Goal: Information Seeking & Learning: Check status

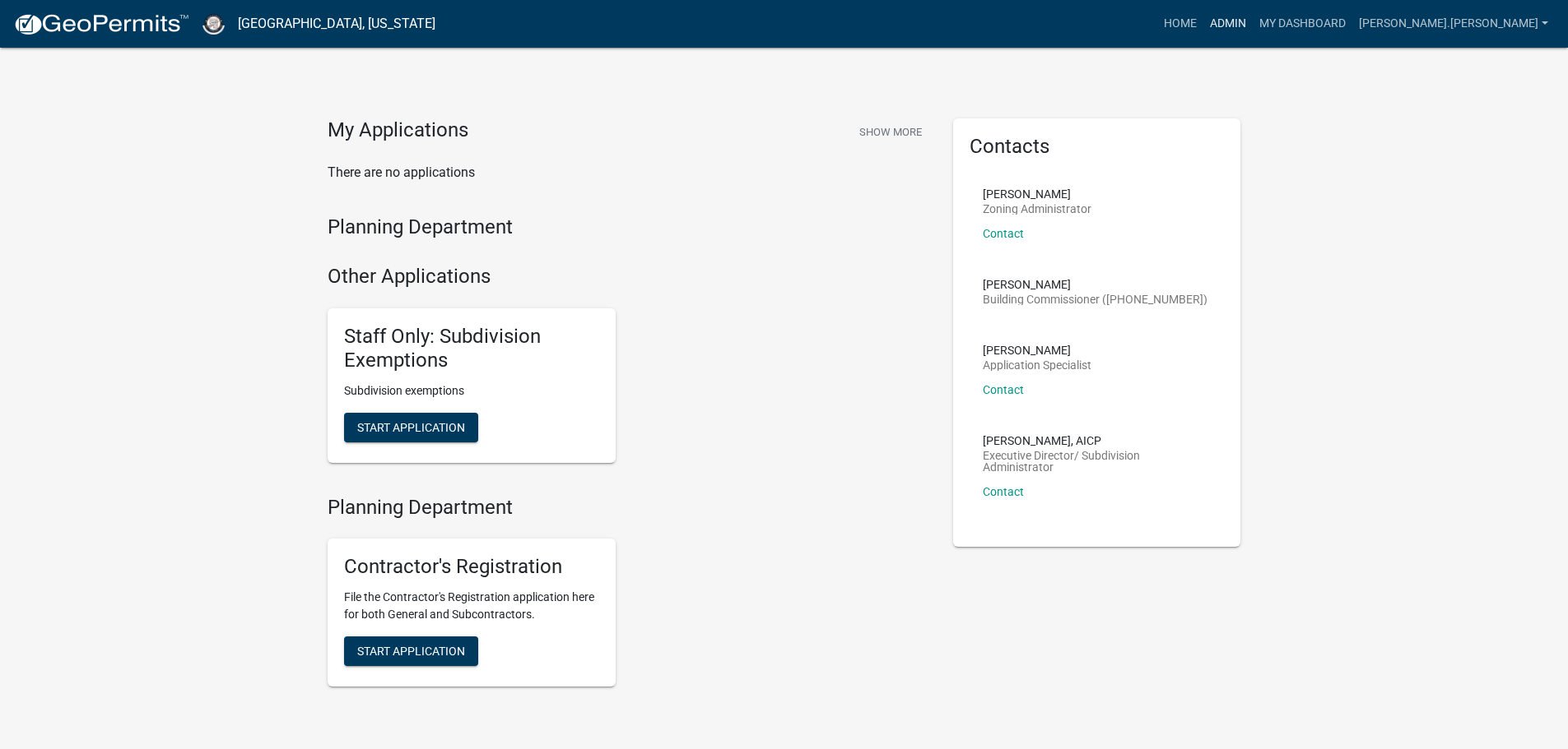
click at [1252, 22] on link "Admin" at bounding box center [1227, 24] width 49 height 31
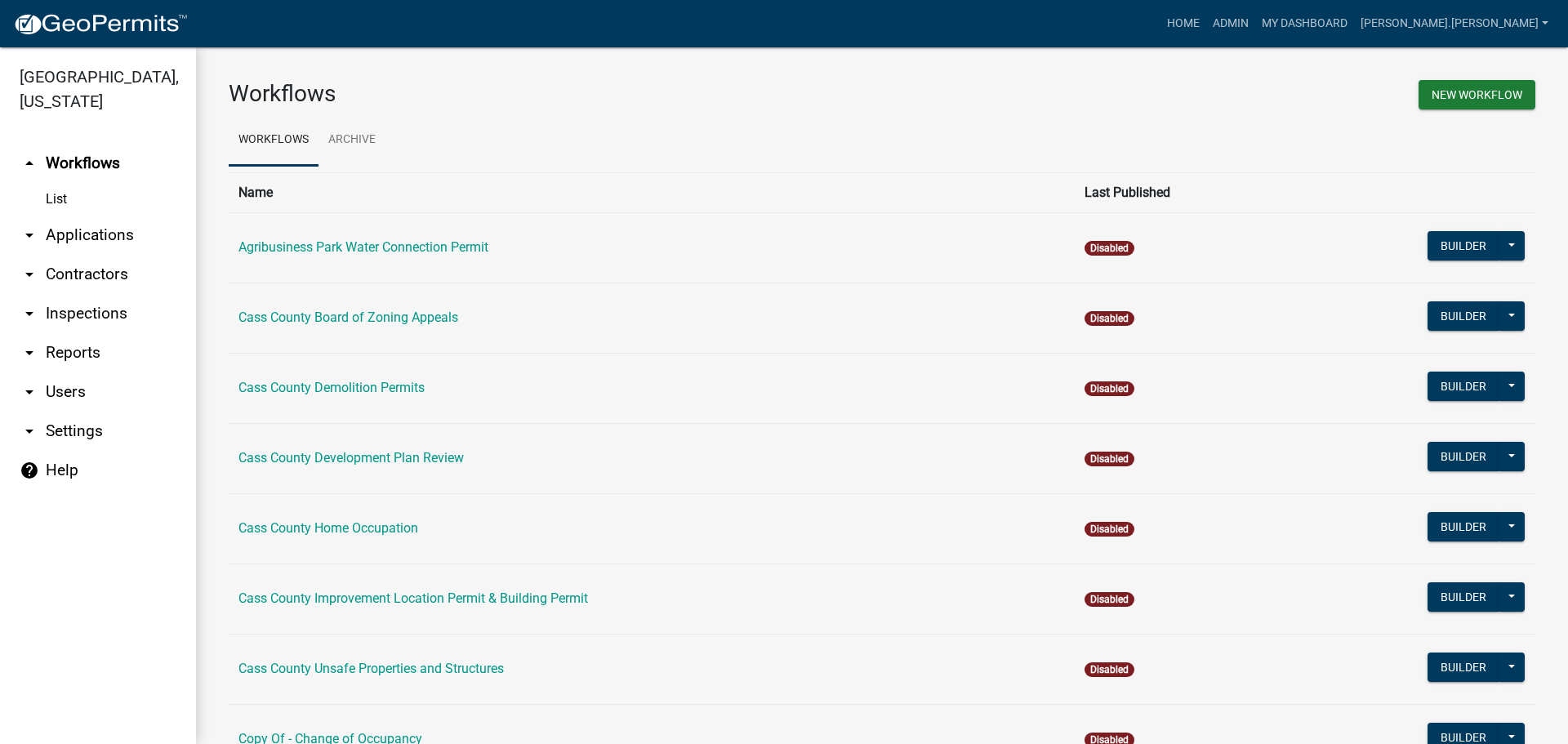
click at [106, 215] on link "arrow_drop_down Applications" at bounding box center [98, 235] width 196 height 39
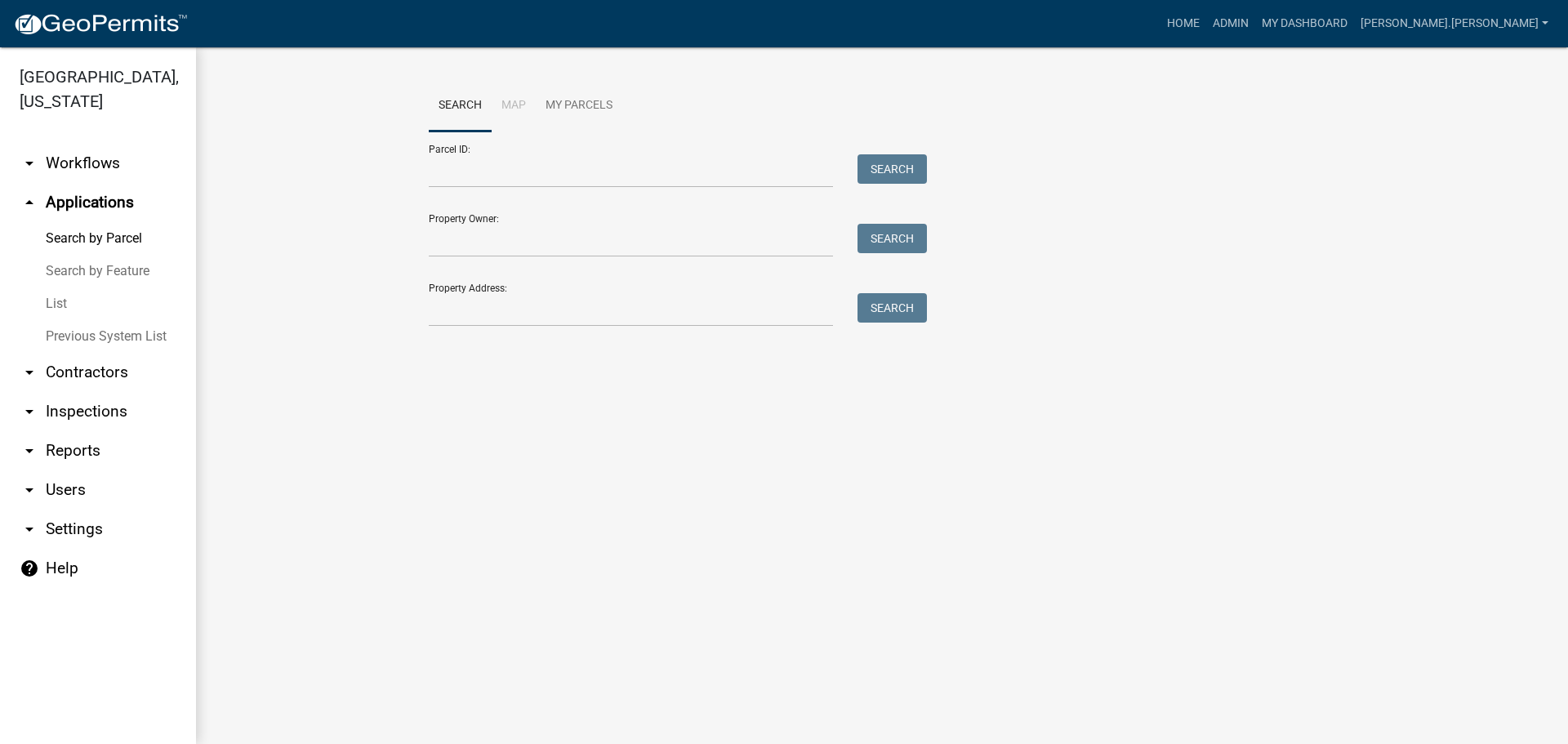
click at [52, 287] on link "List" at bounding box center [98, 304] width 196 height 33
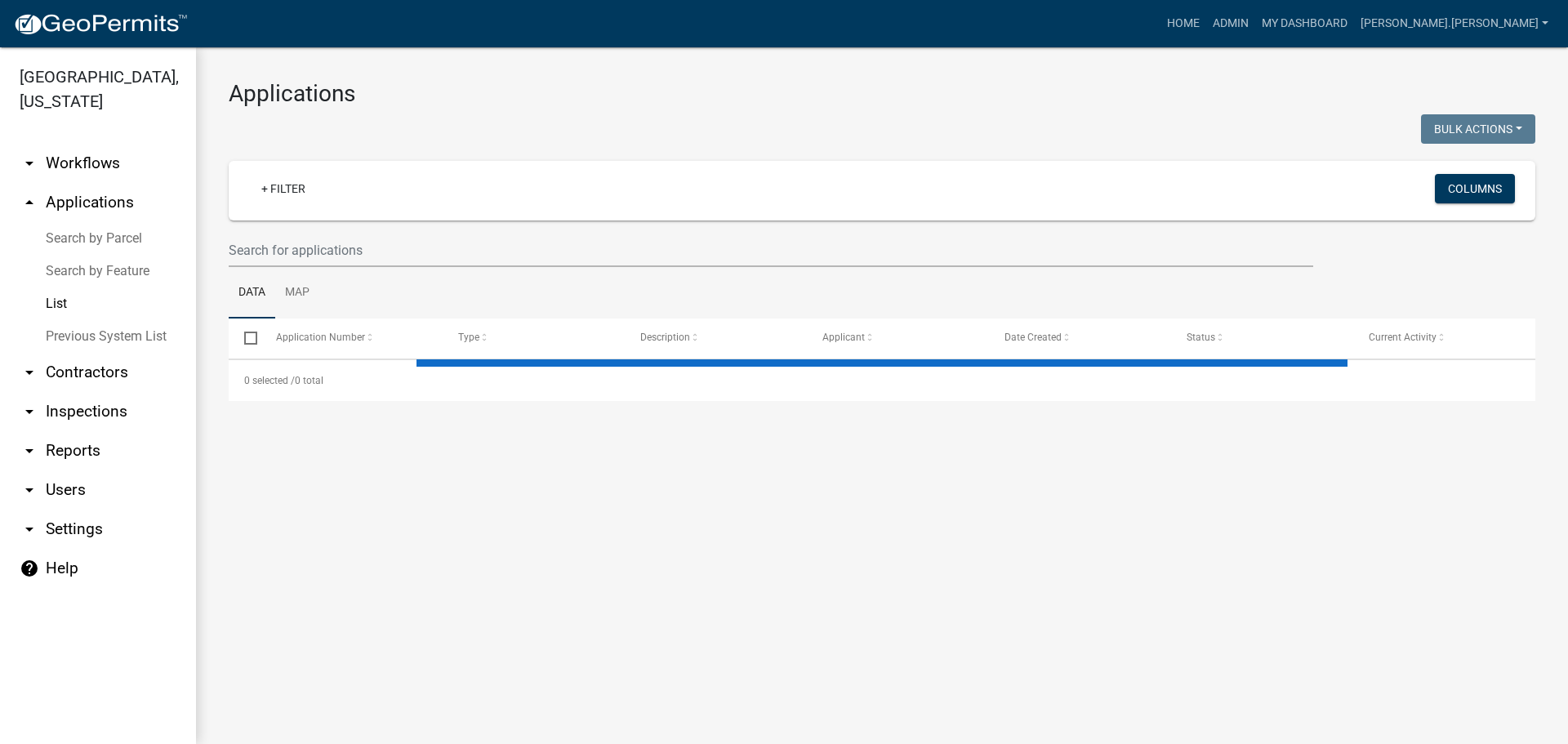
select select "3: 100"
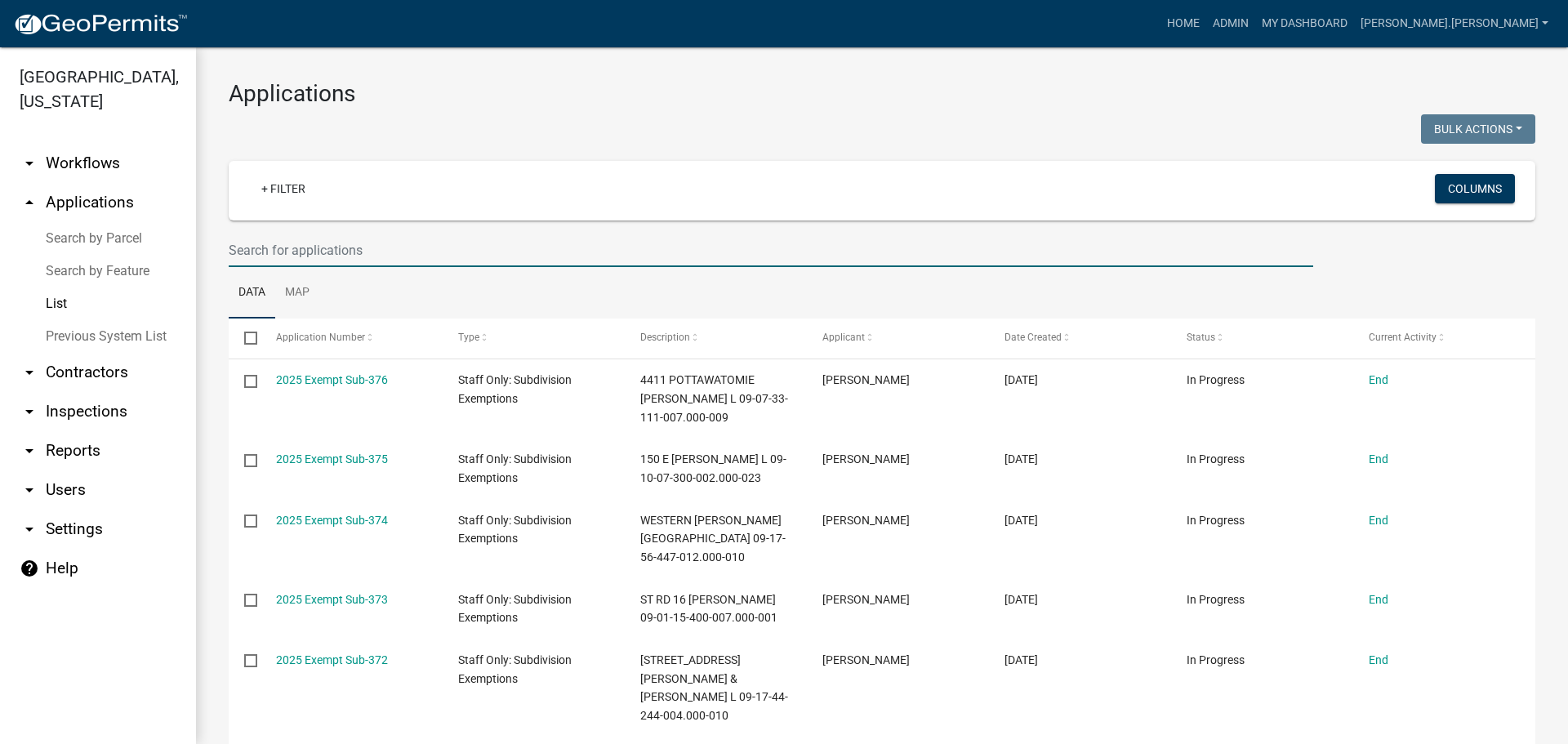
click at [289, 240] on input "text" at bounding box center [771, 250] width 1084 height 33
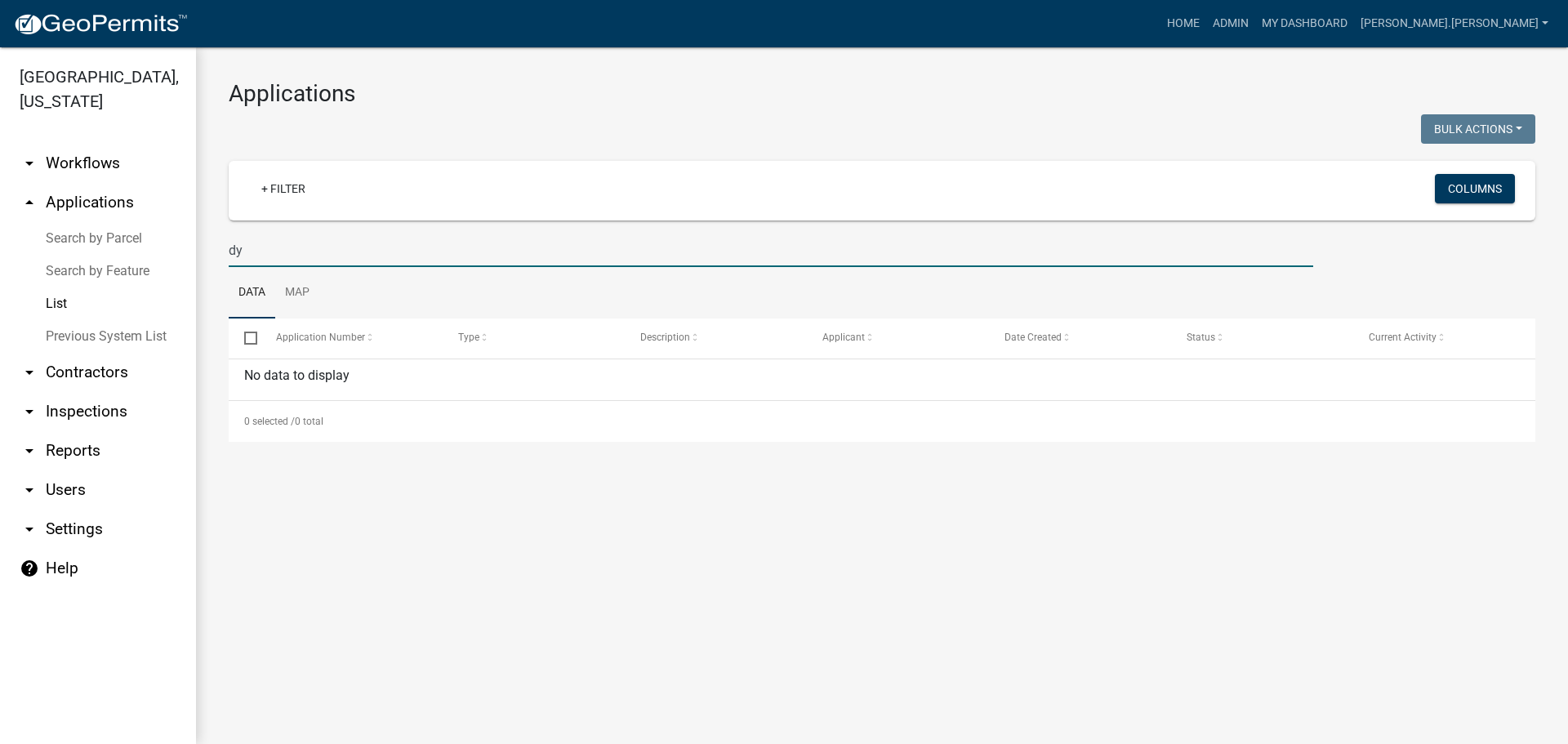
type input "d"
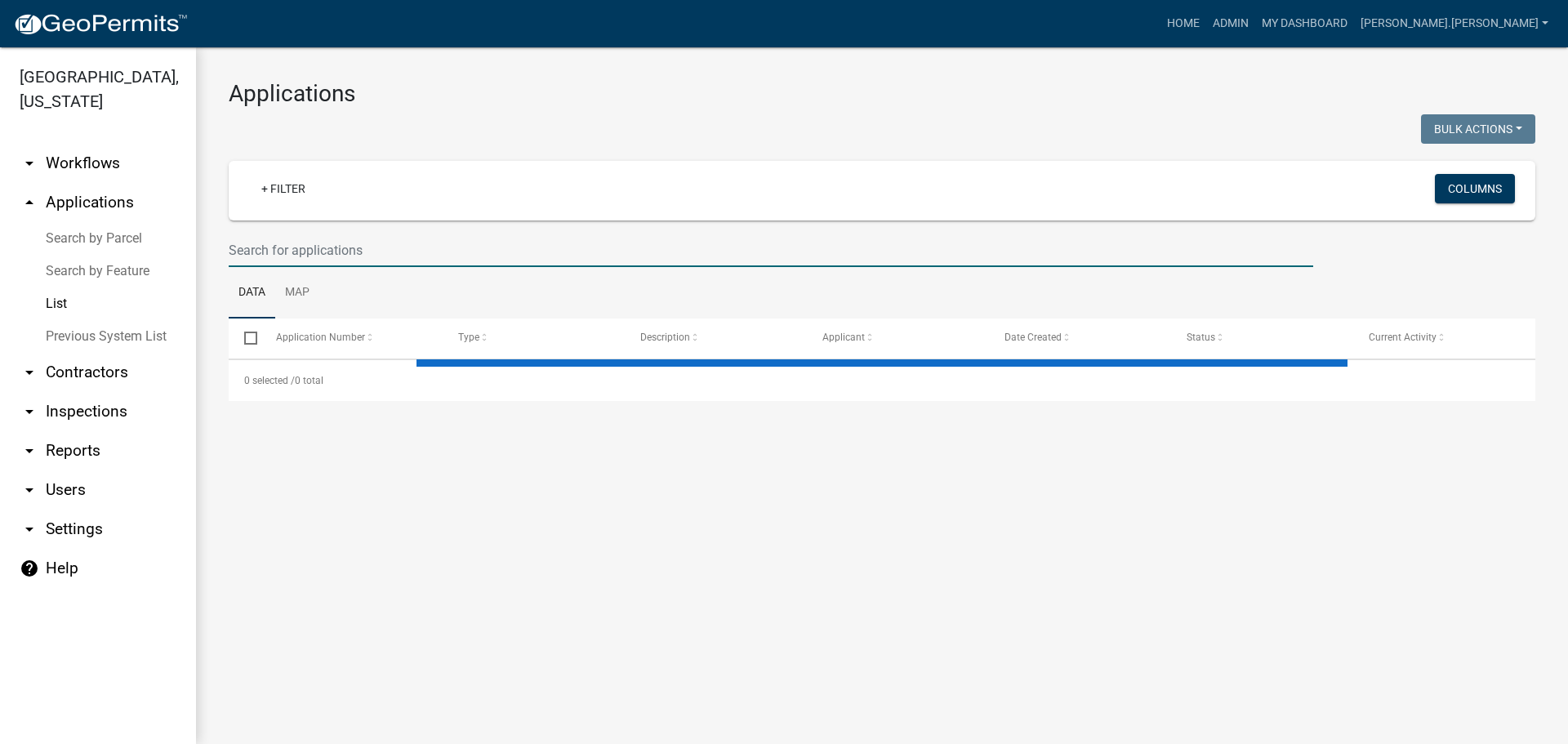
select select "3: 100"
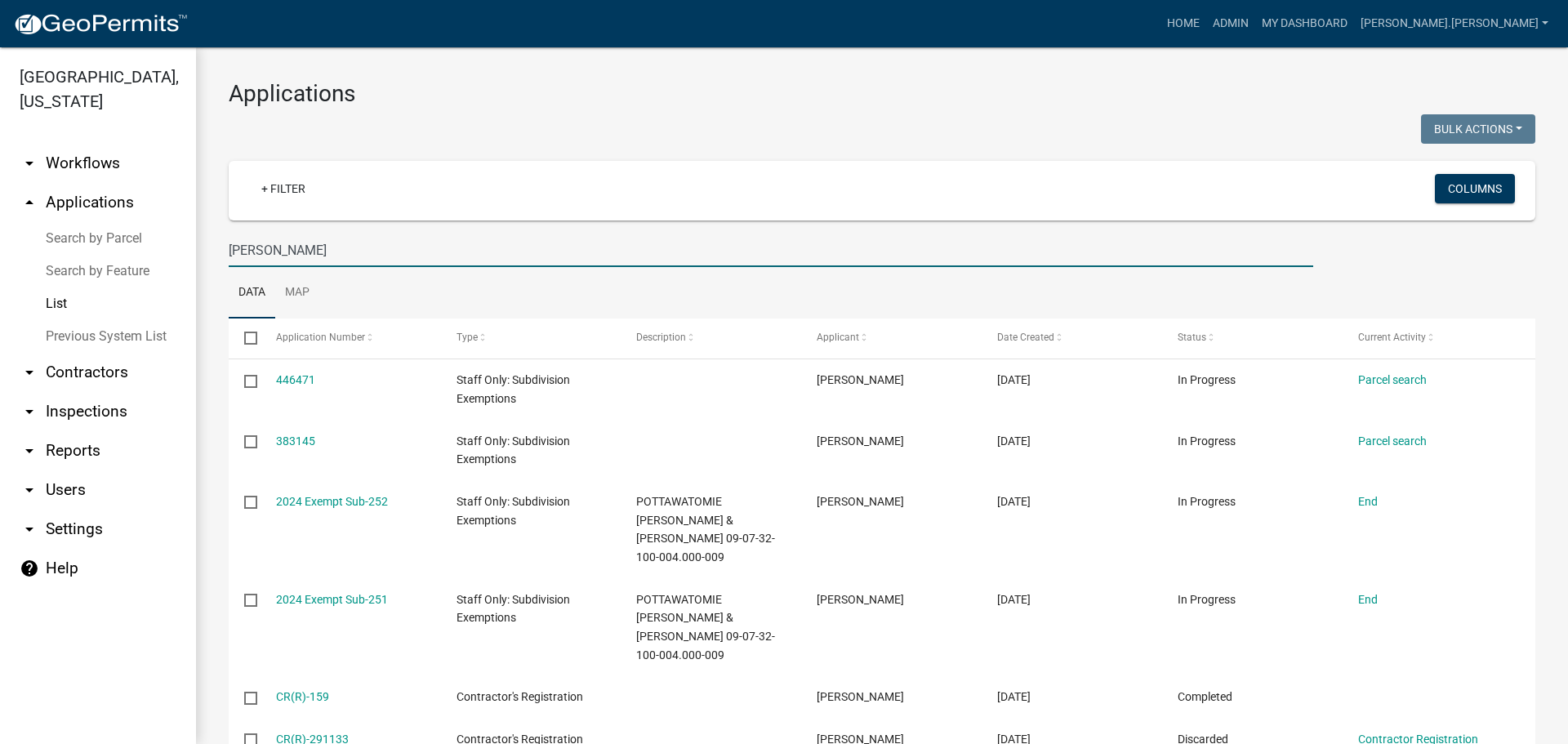
drag, startPoint x: 289, startPoint y: 240, endPoint x: 226, endPoint y: 255, distance: 64.8
click at [226, 255] on div "[PERSON_NAME]" at bounding box center [770, 250] width 1109 height 33
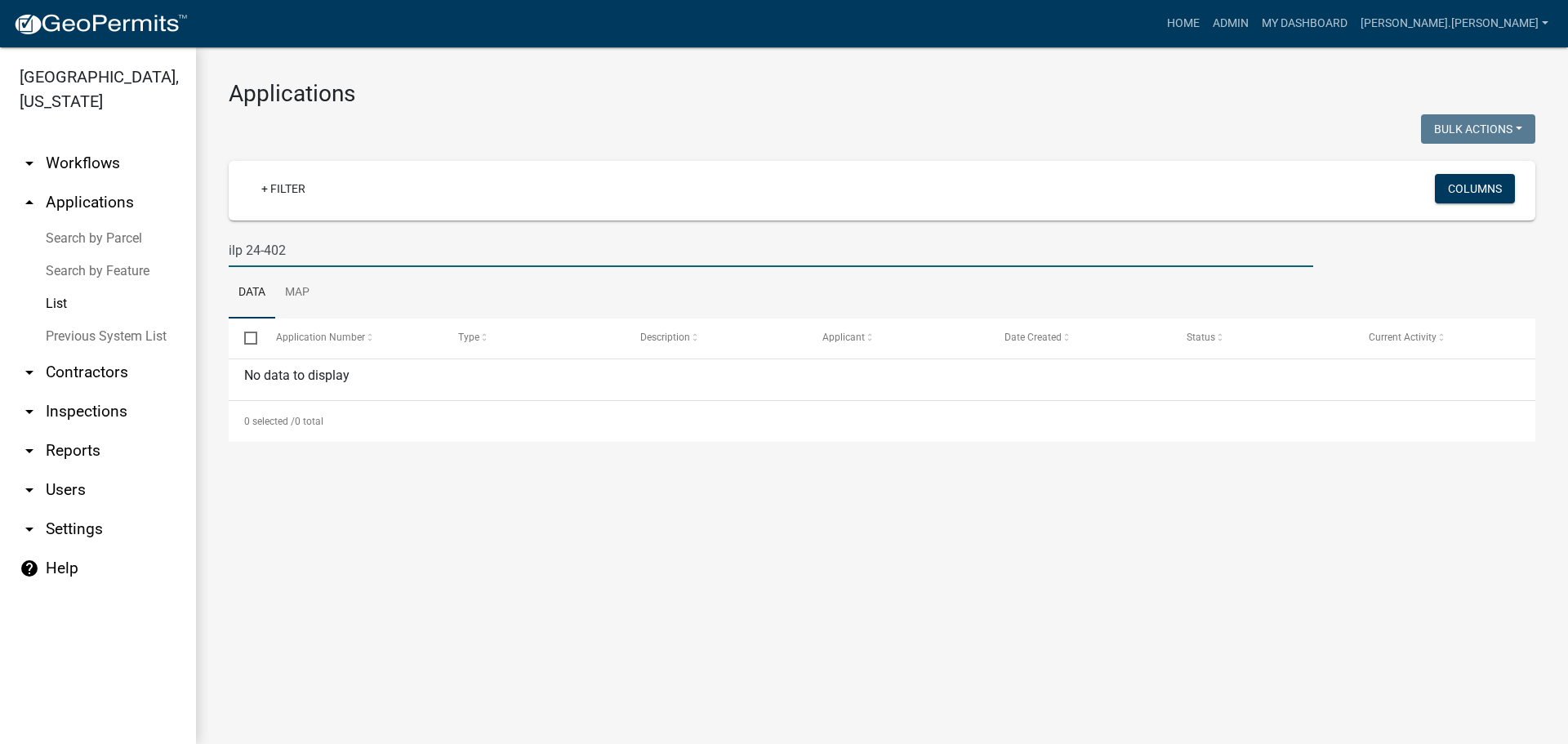
click at [247, 251] on input "ilp 24-402" at bounding box center [771, 250] width 1084 height 33
drag, startPoint x: 264, startPoint y: 252, endPoint x: 244, endPoint y: 245, distance: 21.2
click at [244, 245] on input "ilp24-402" at bounding box center [771, 250] width 1084 height 33
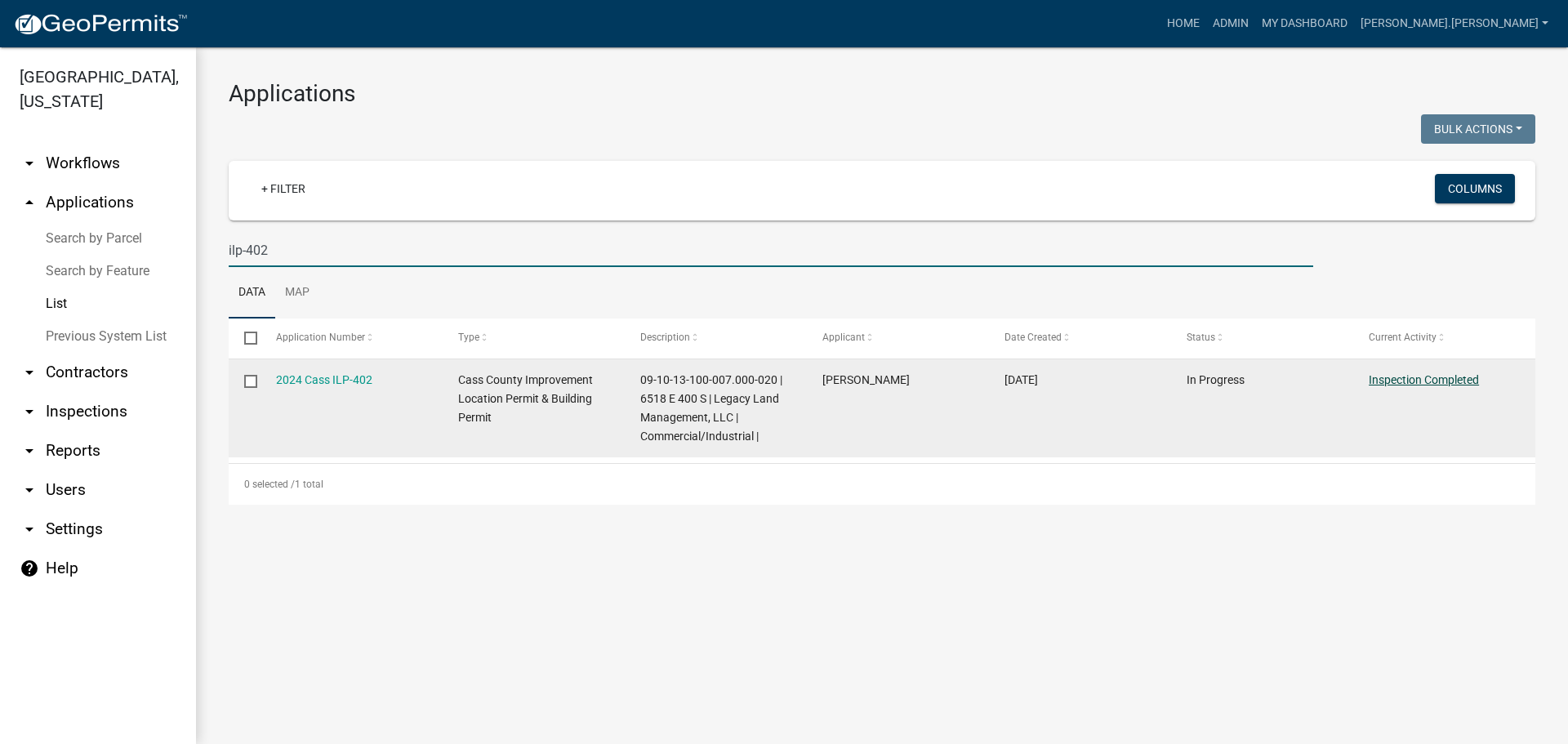
type input "ilp-402"
click at [1408, 381] on link "Inspection Completed" at bounding box center [1424, 379] width 111 height 13
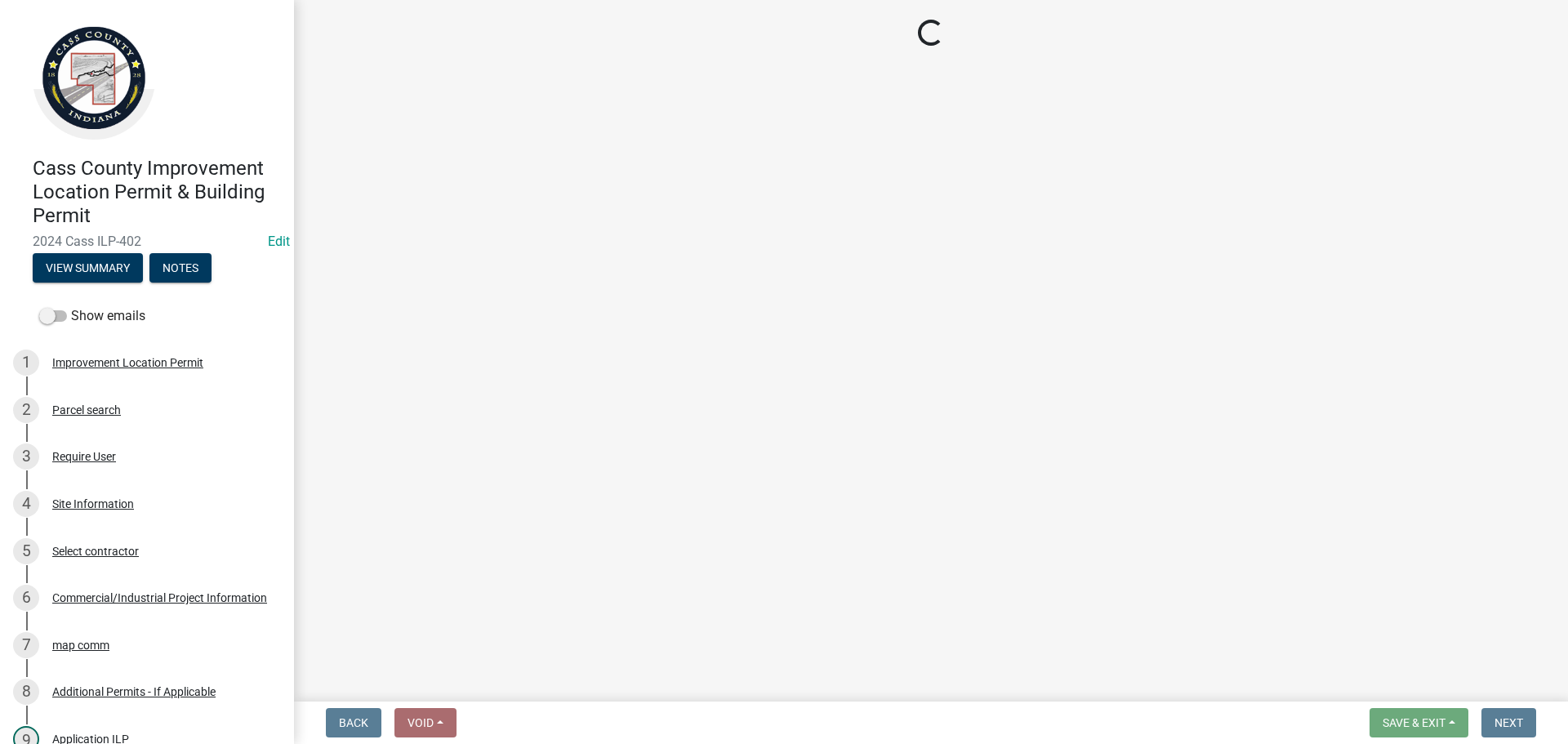
select select "baa4a543-a046-499c-bd40-1ac368eec85c"
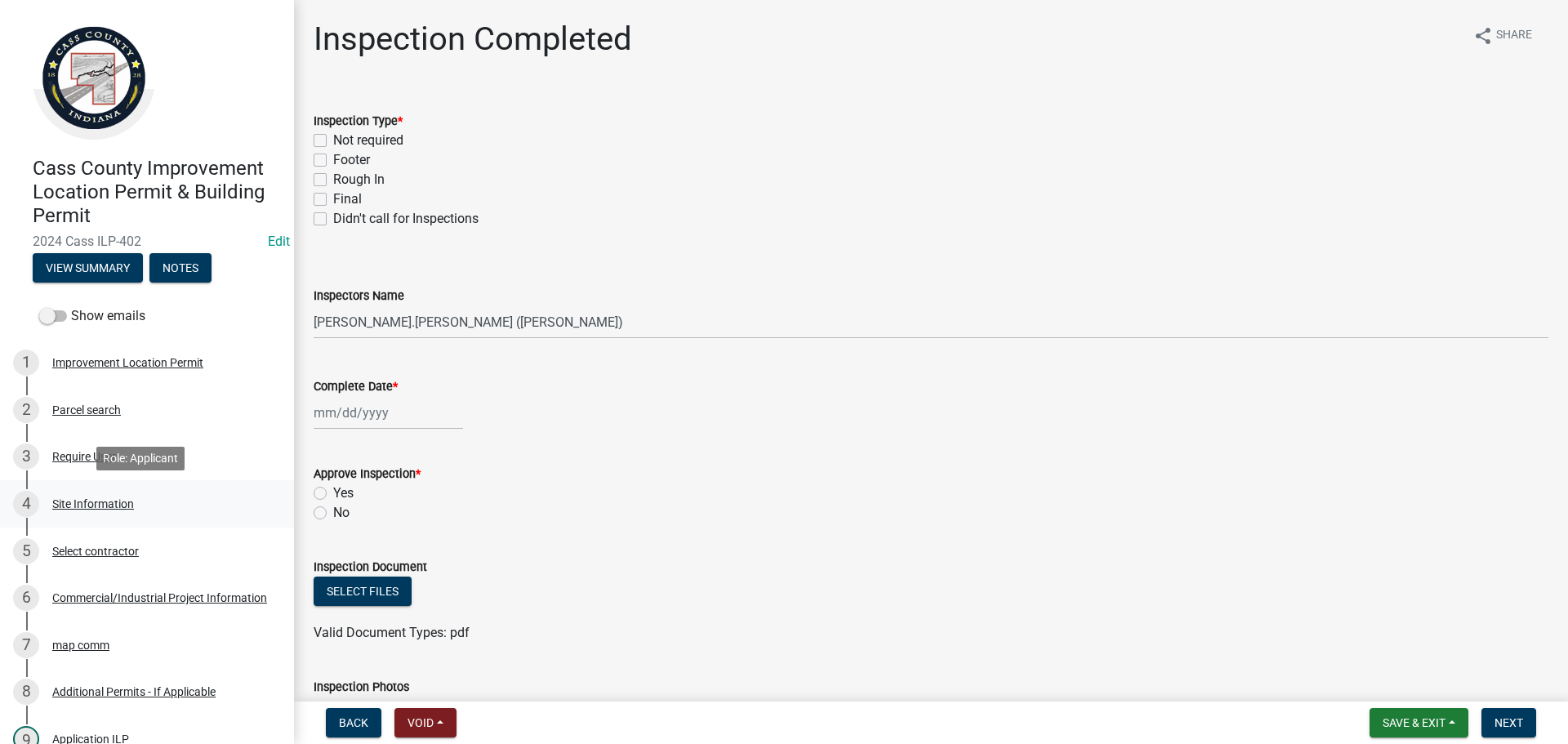
click at [105, 505] on div "Site Information" at bounding box center [93, 504] width 81 height 11
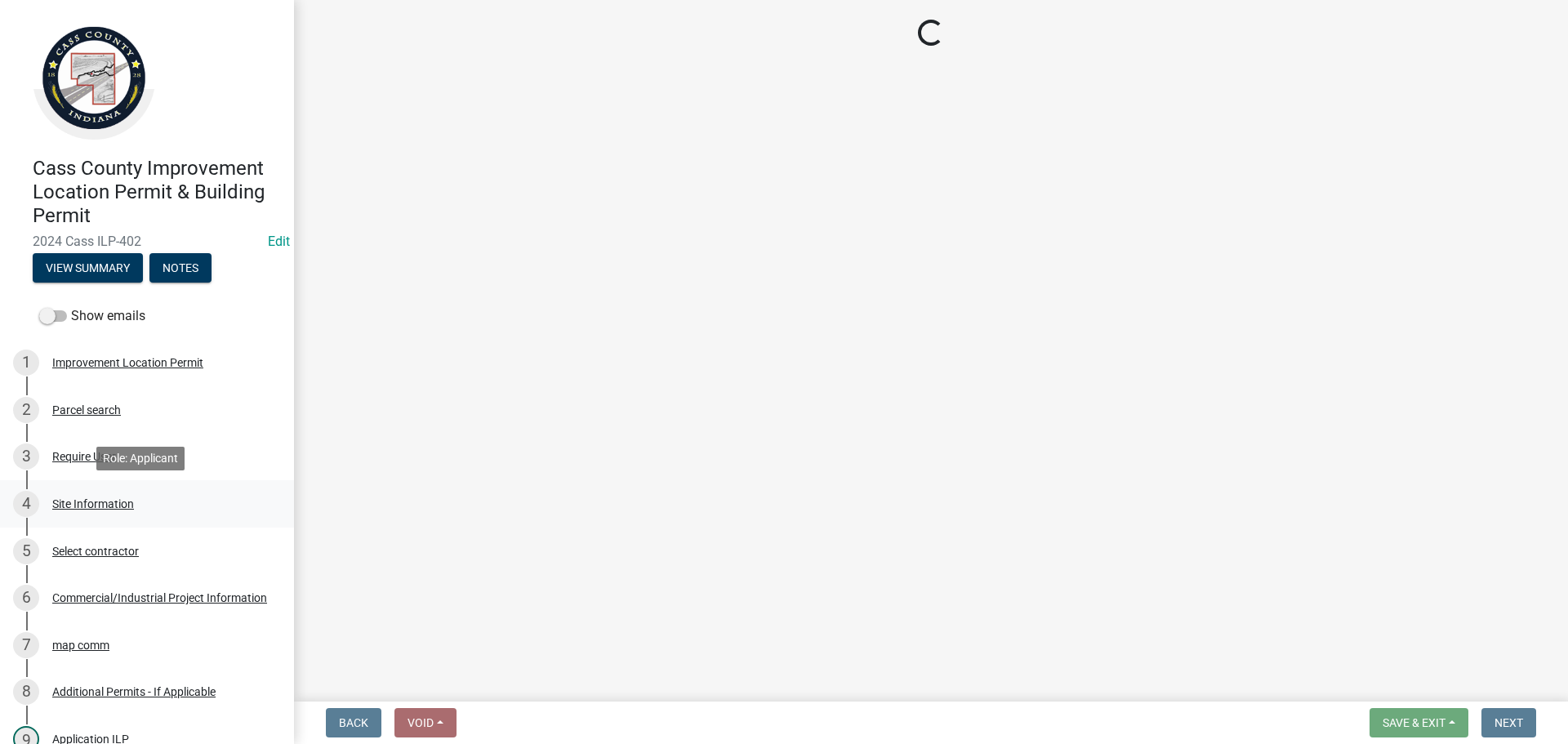
select select "418b8848-4d60-4951-8e78-d19a514e3fa7"
select select "532dc17f-0728-4321-bab9-d043d9477072"
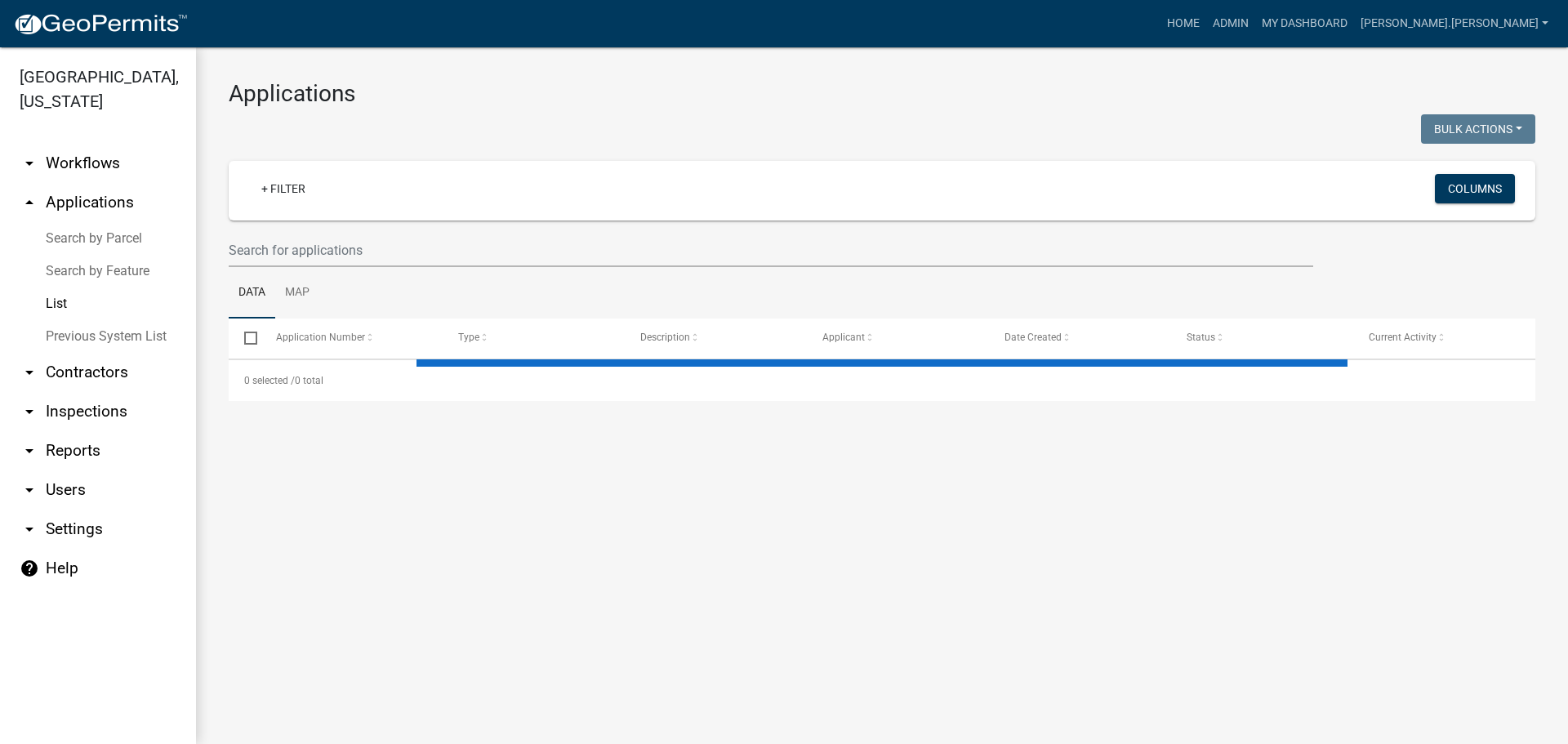
select select "3: 100"
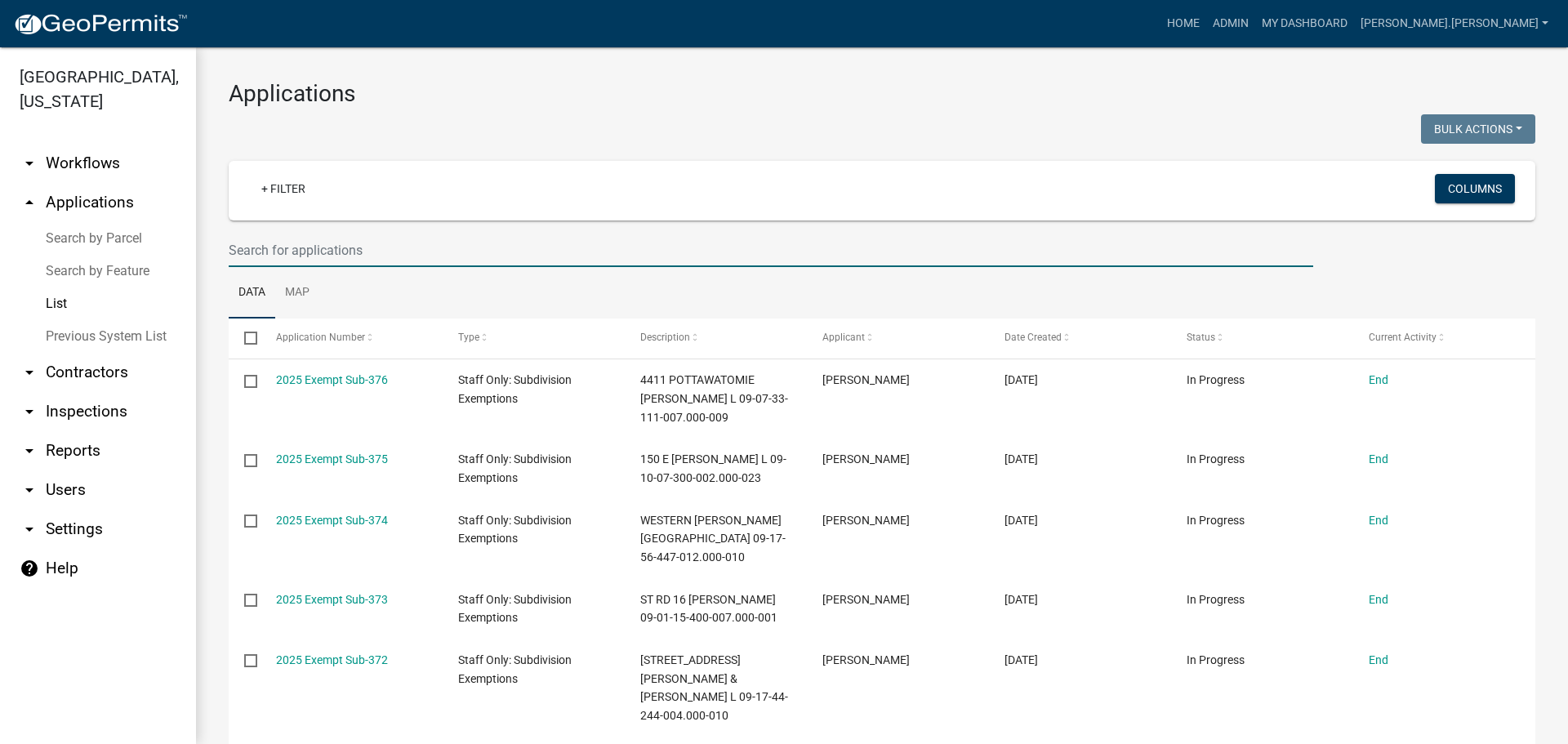
click at [292, 251] on input "text" at bounding box center [771, 250] width 1084 height 33
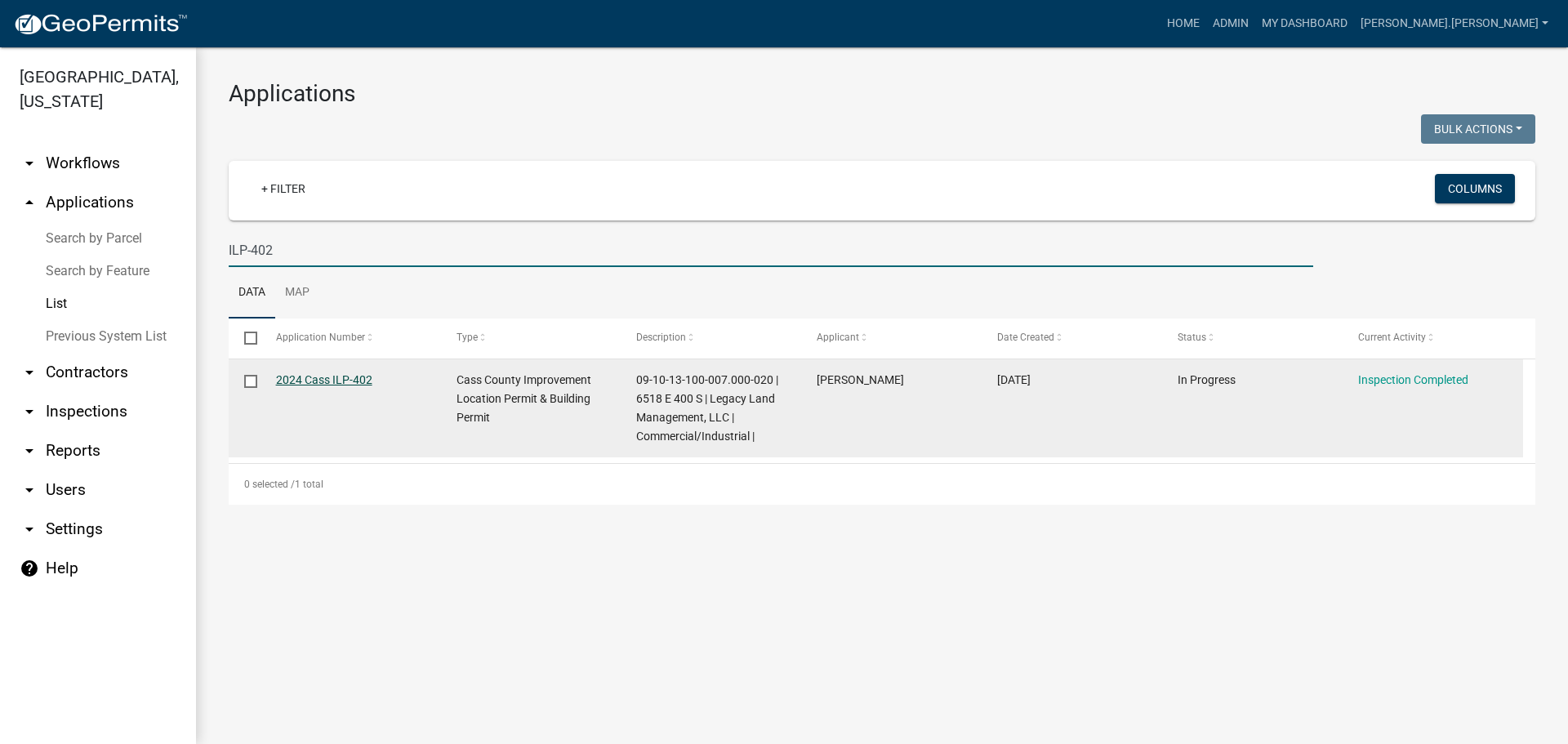
type input "ILP-402"
click at [337, 377] on link "2024 Cass ILP-402" at bounding box center [324, 379] width 96 height 13
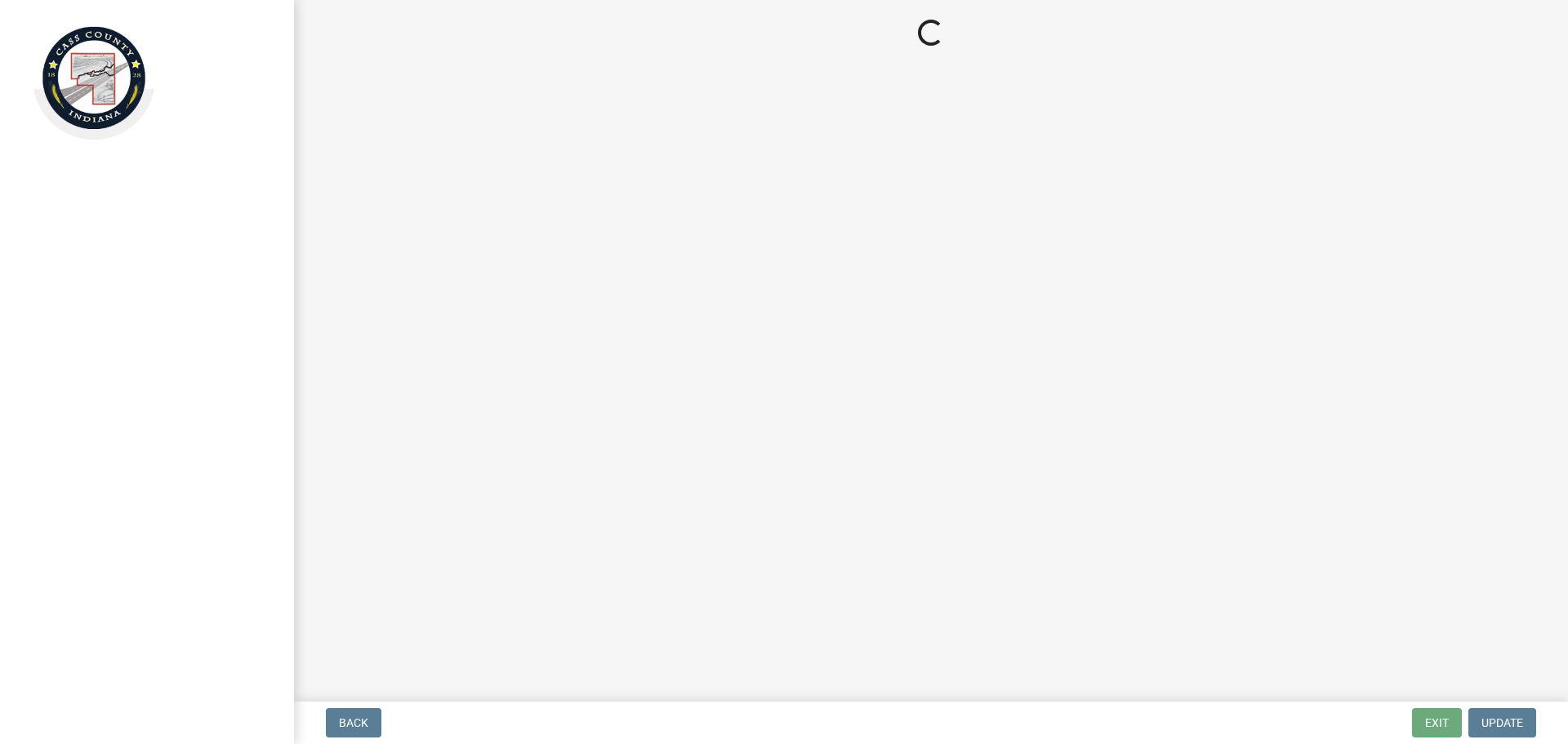
select select "baa4a543-a046-499c-bd40-1ac368eec85c"
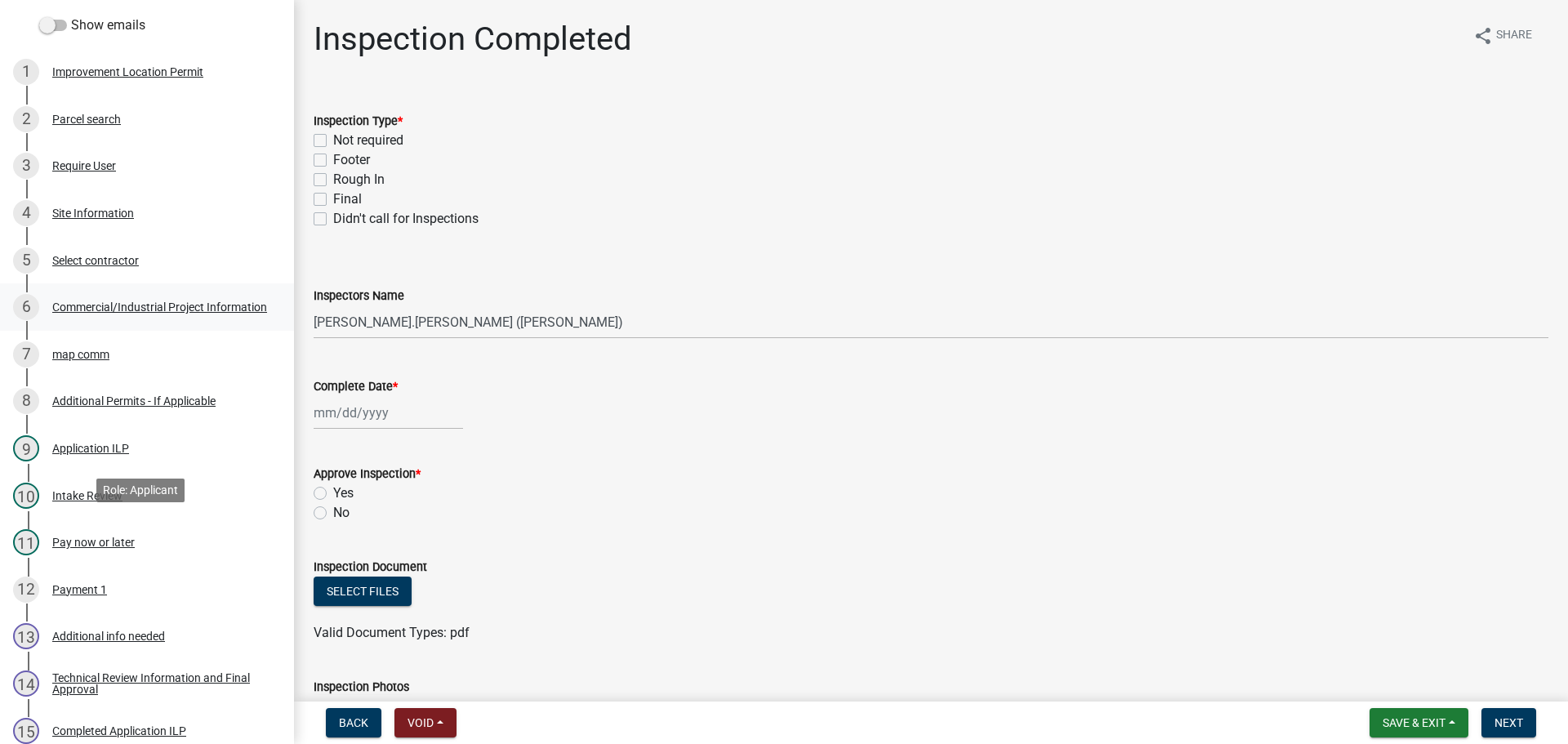
scroll to position [327, 0]
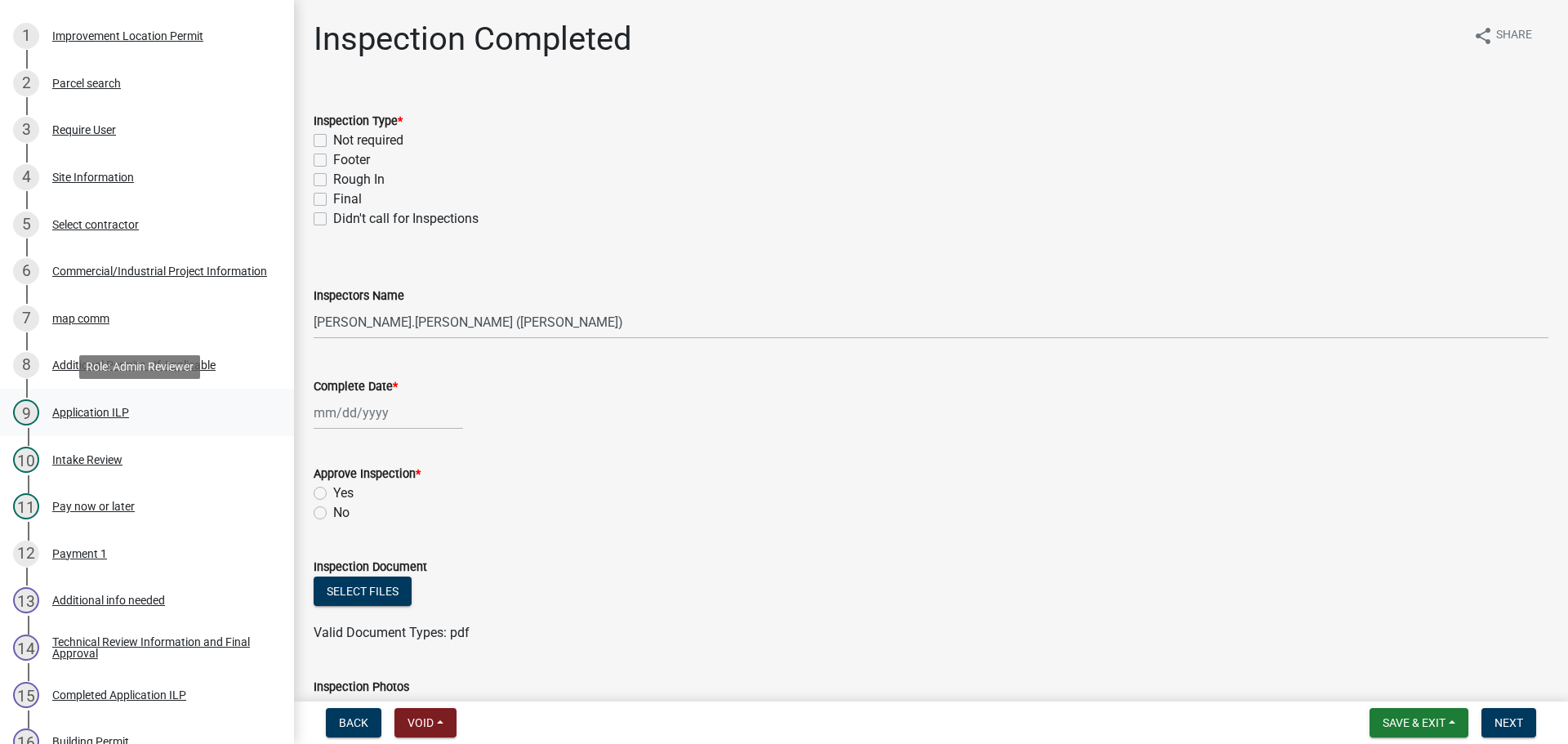
click at [96, 413] on div "Application ILP" at bounding box center [90, 412] width 76 height 11
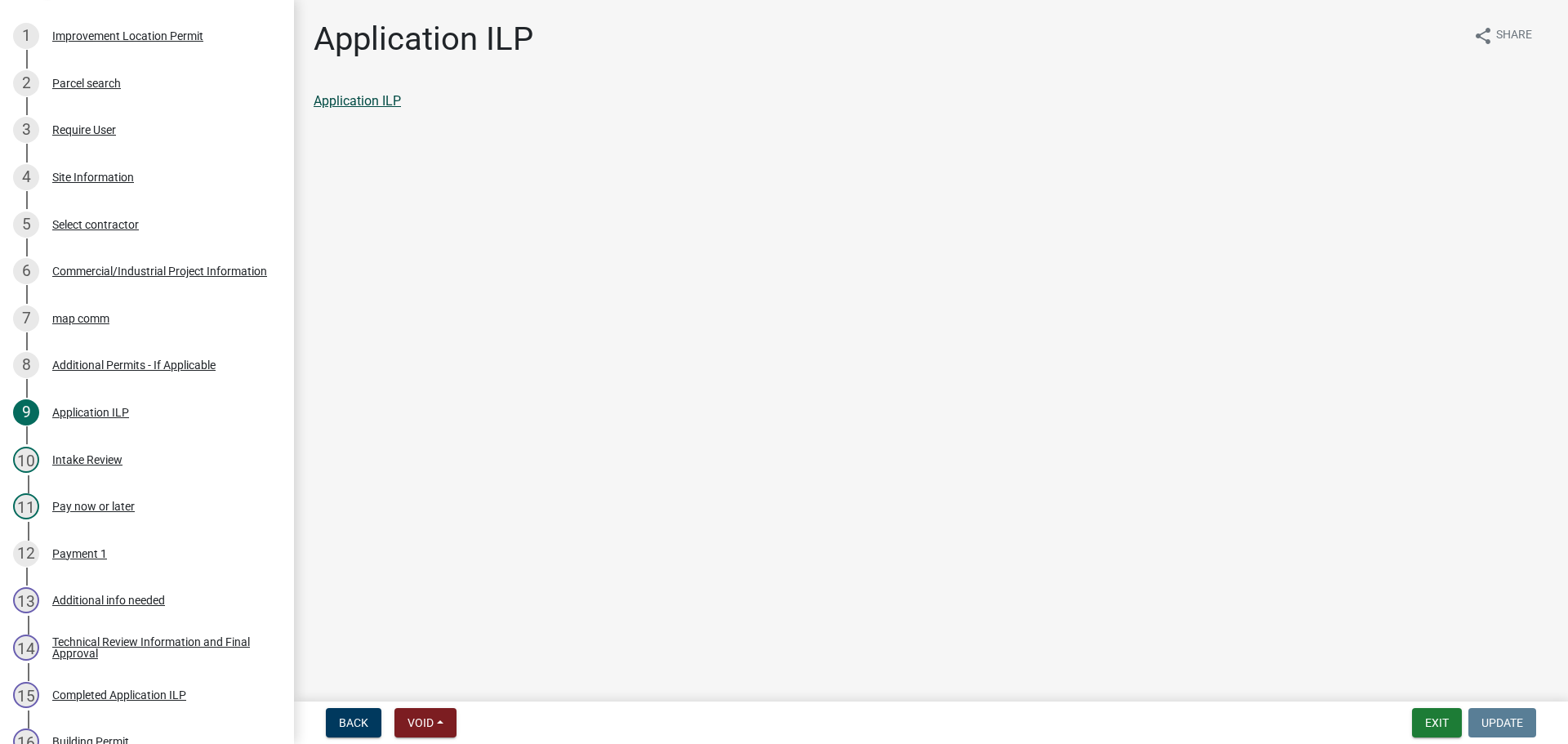
click at [350, 100] on link "Application ILP" at bounding box center [358, 101] width 87 height 15
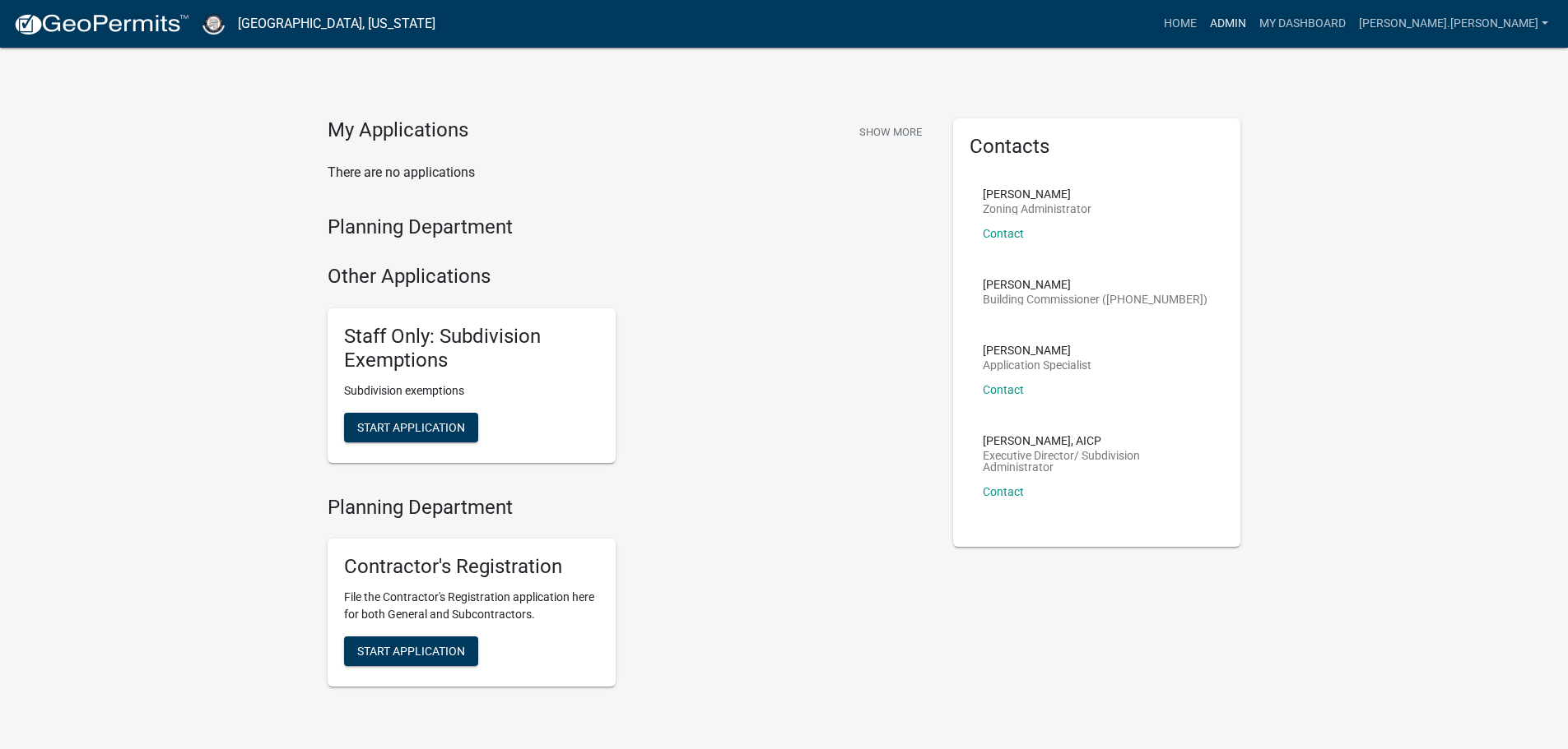
click at [1252, 16] on link "Admin" at bounding box center [1227, 24] width 49 height 31
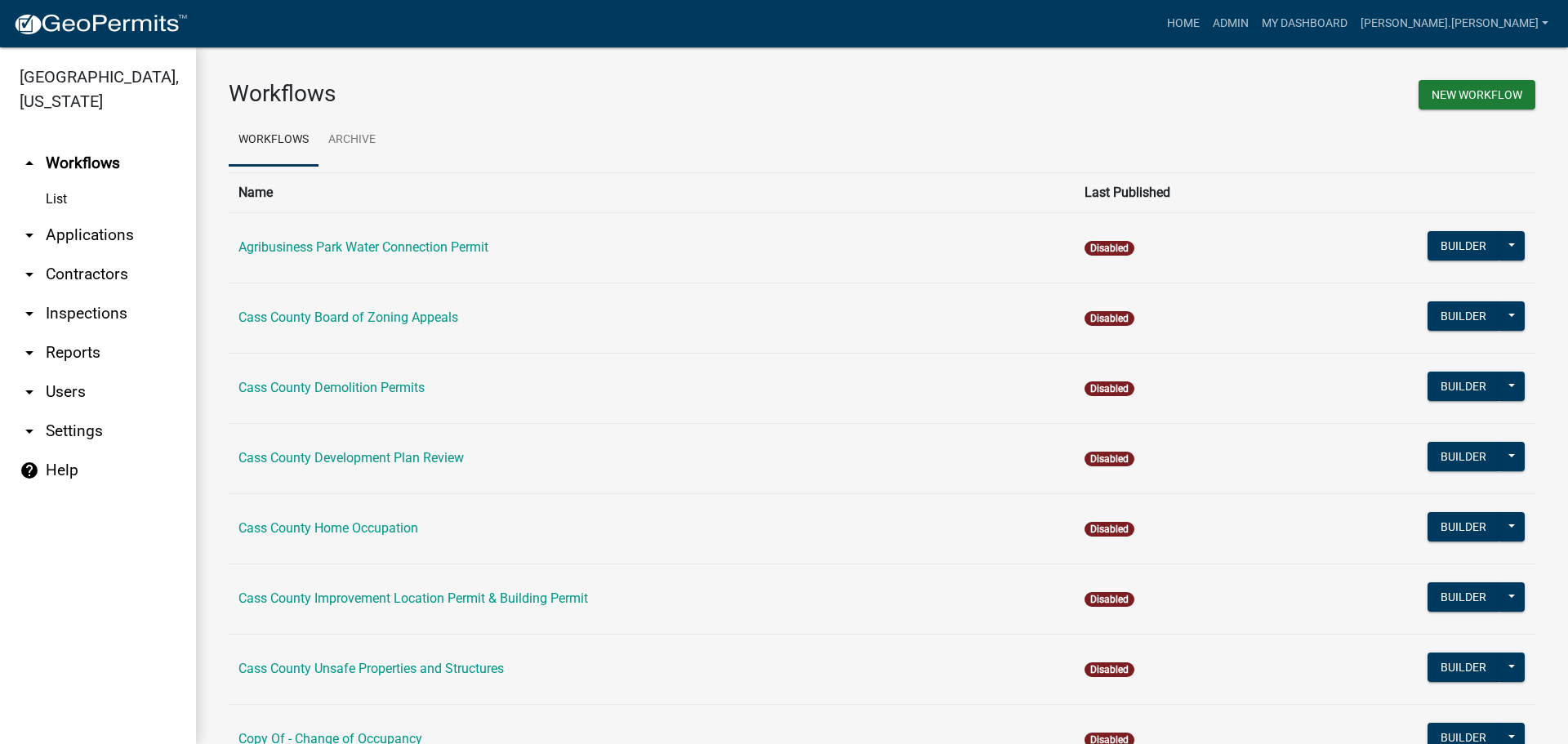
click at [87, 215] on link "arrow_drop_down Applications" at bounding box center [98, 235] width 196 height 39
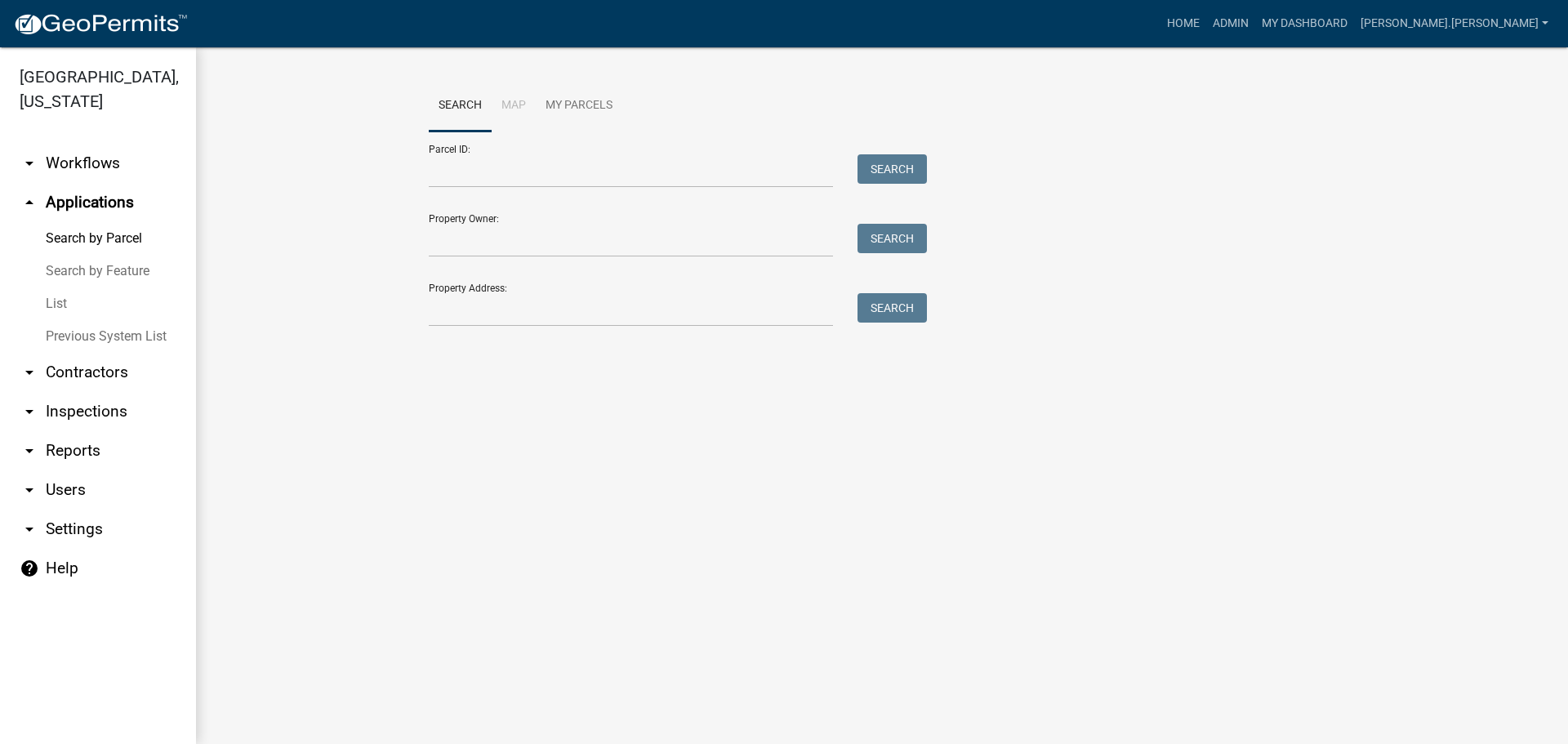
click at [51, 287] on link "List" at bounding box center [98, 304] width 196 height 33
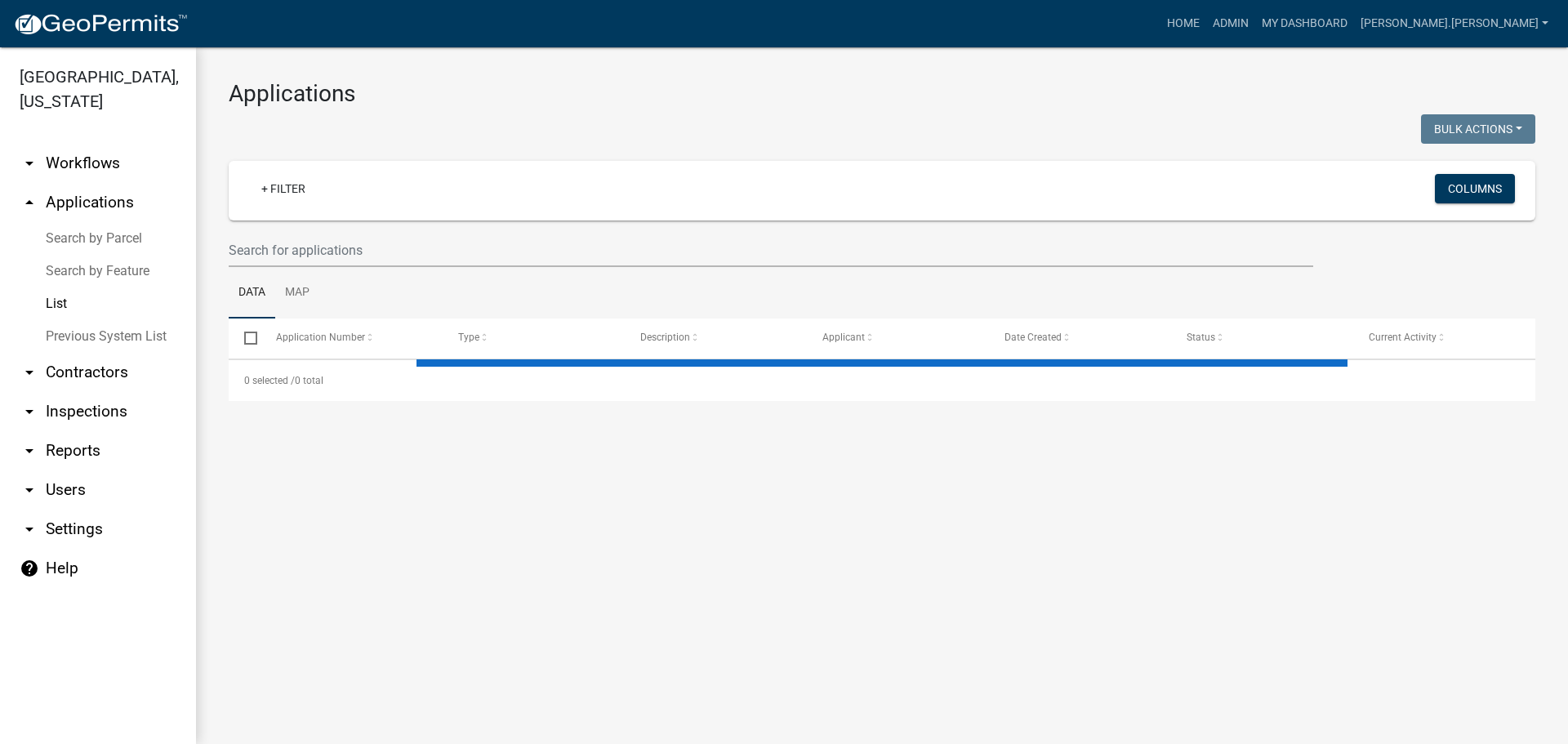
select select "3: 100"
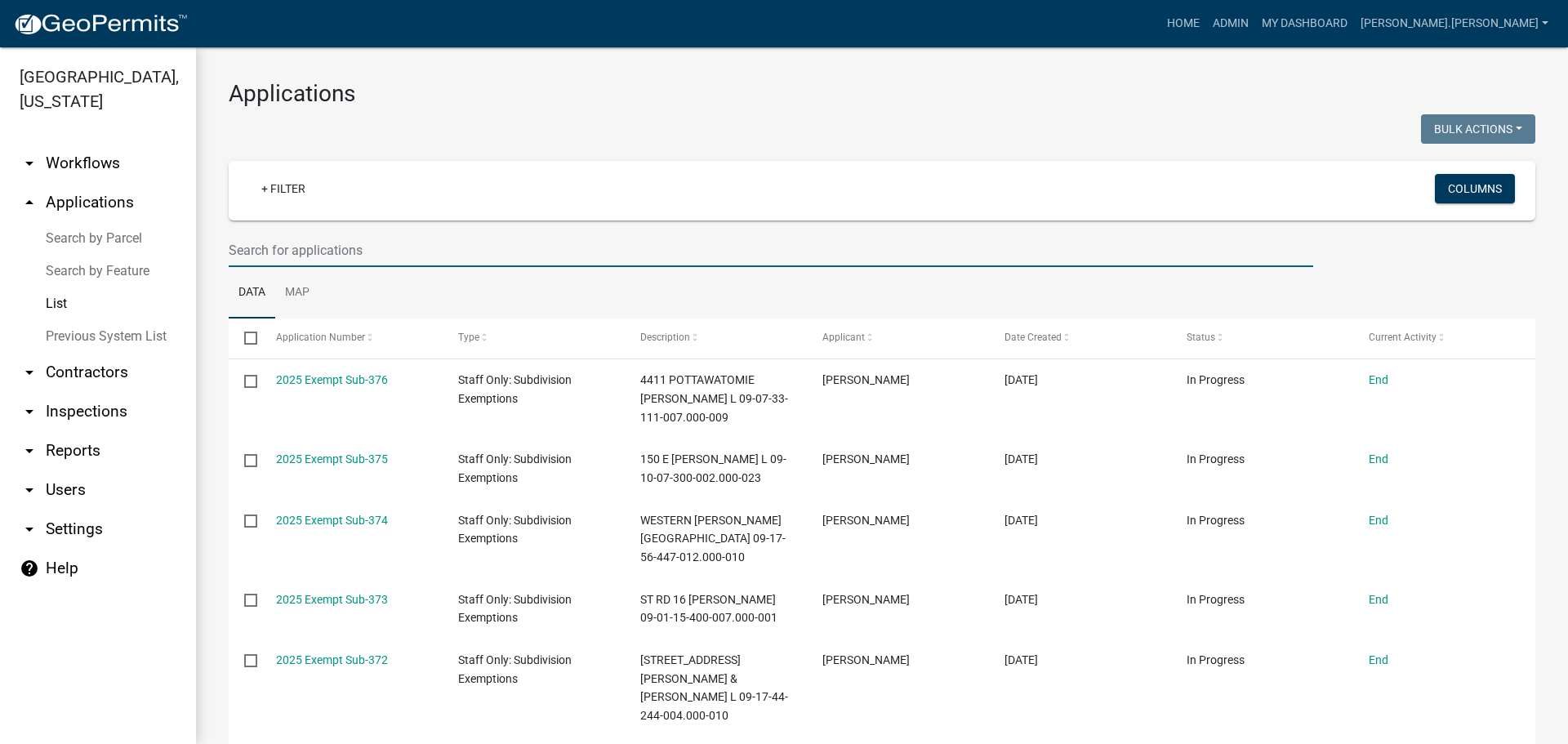
click at [281, 242] on input "text" at bounding box center [771, 250] width 1084 height 33
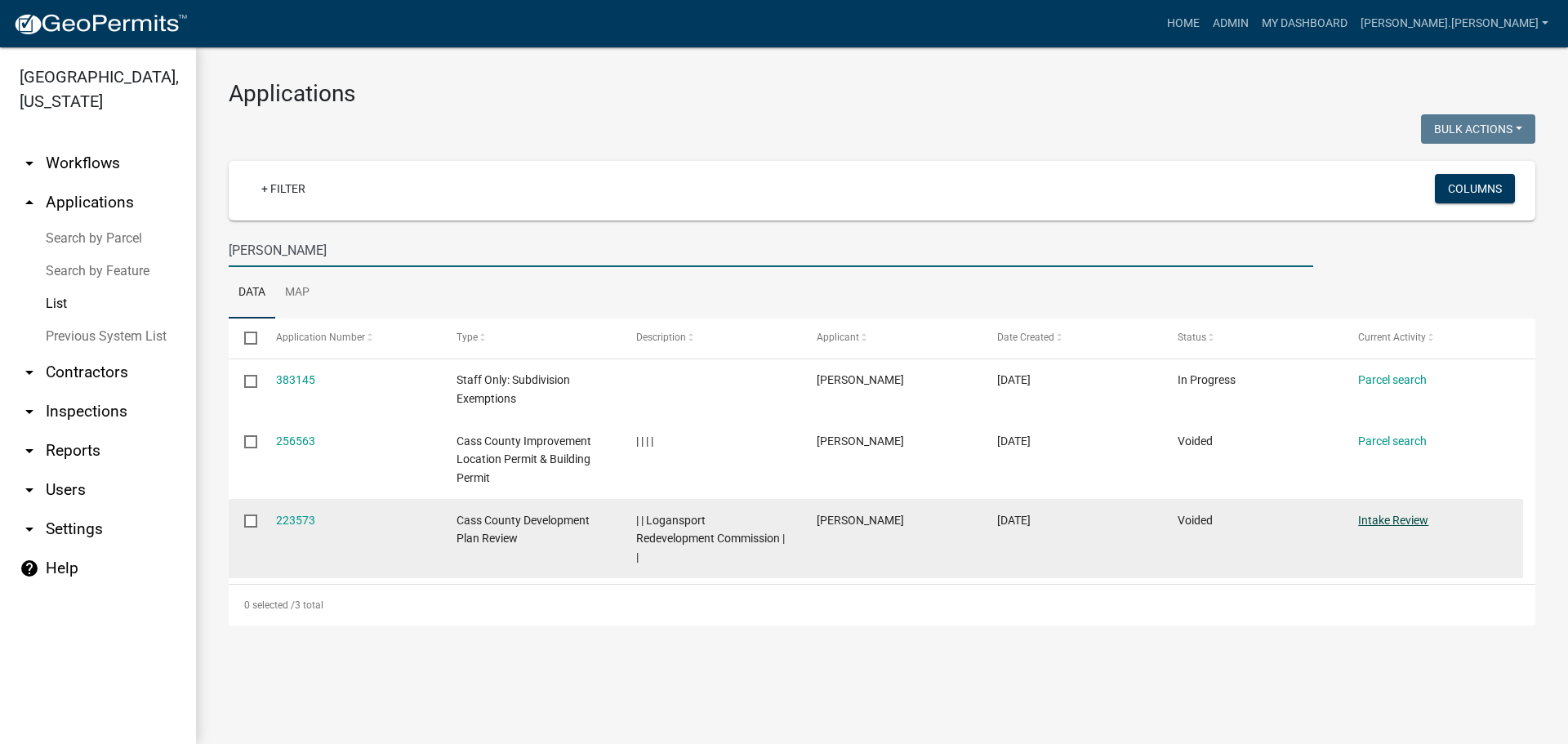
type input "john smith"
click at [1378, 520] on link "Intake Review" at bounding box center [1393, 520] width 70 height 13
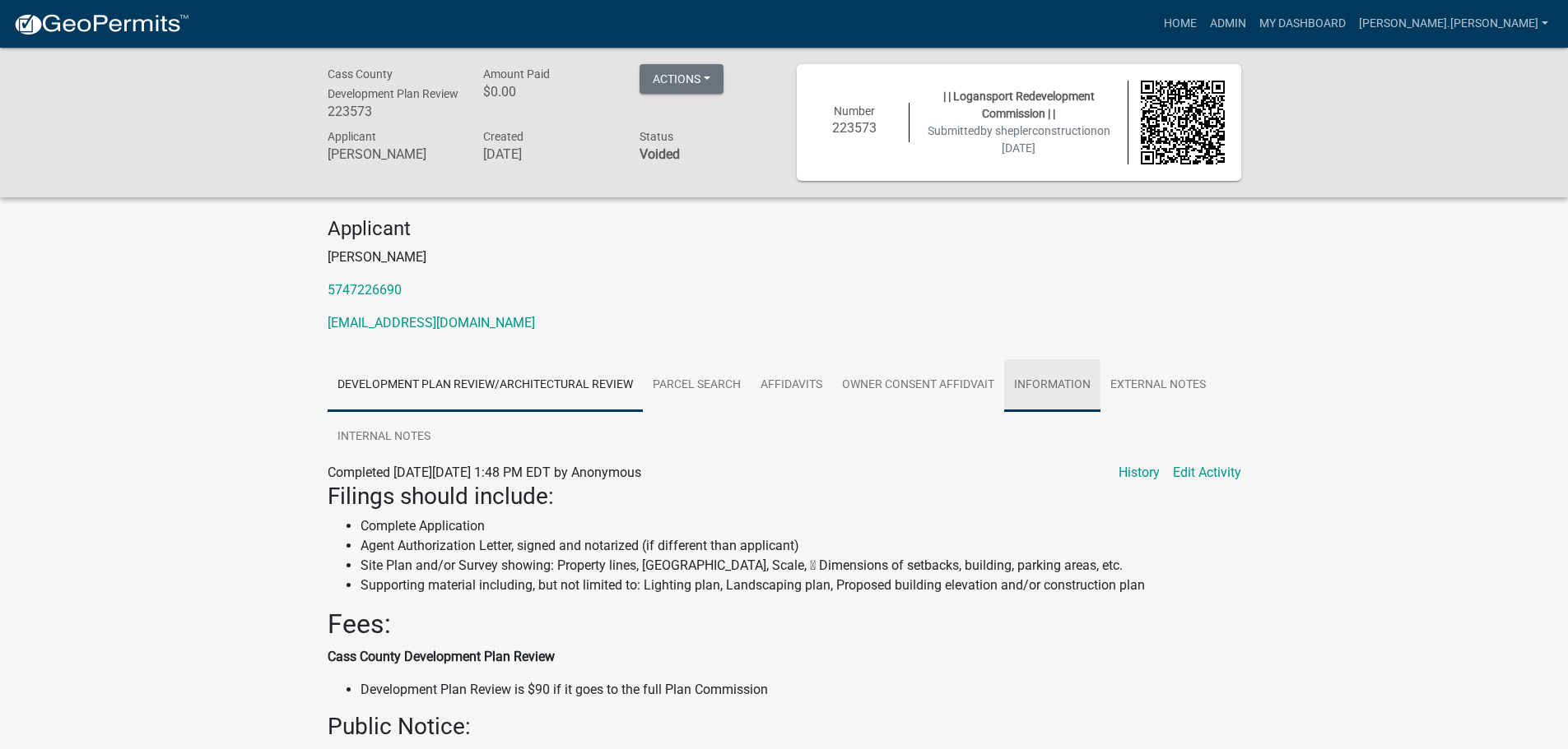
click at [1036, 388] on link "Information" at bounding box center [1052, 385] width 96 height 53
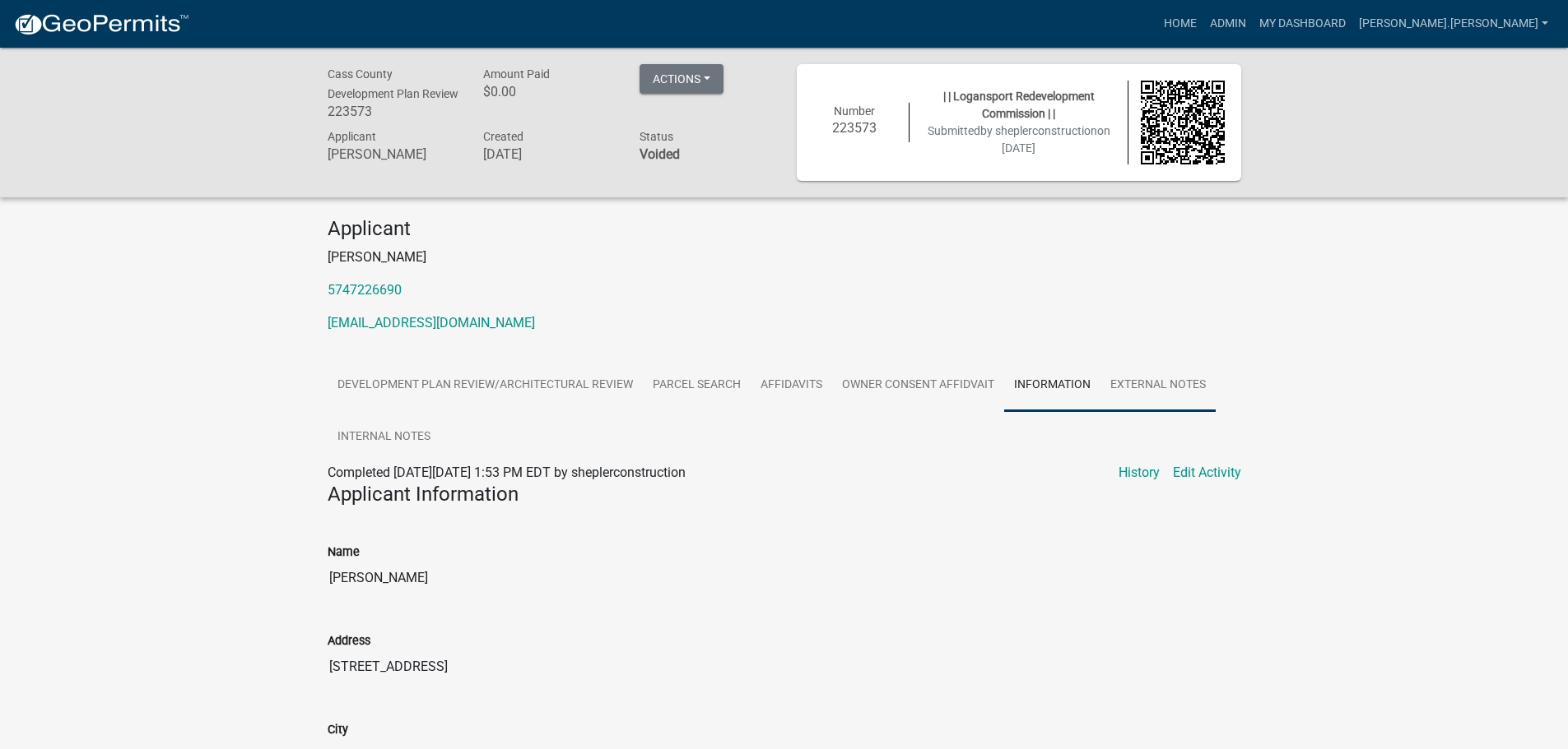
click at [1169, 389] on link "External Notes" at bounding box center [1157, 385] width 115 height 53
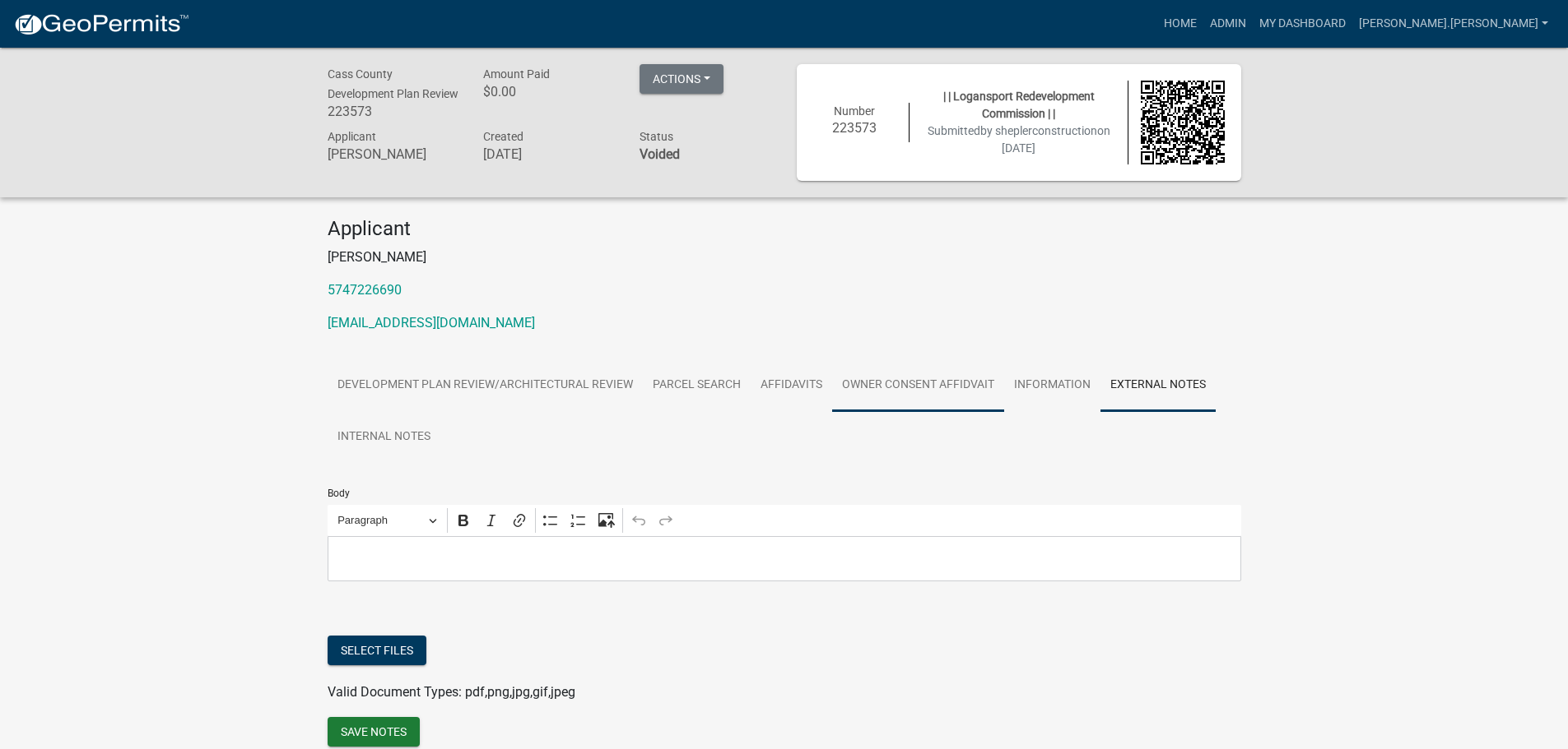
click at [902, 402] on link "Owner Consent Affidvait" at bounding box center [918, 385] width 172 height 53
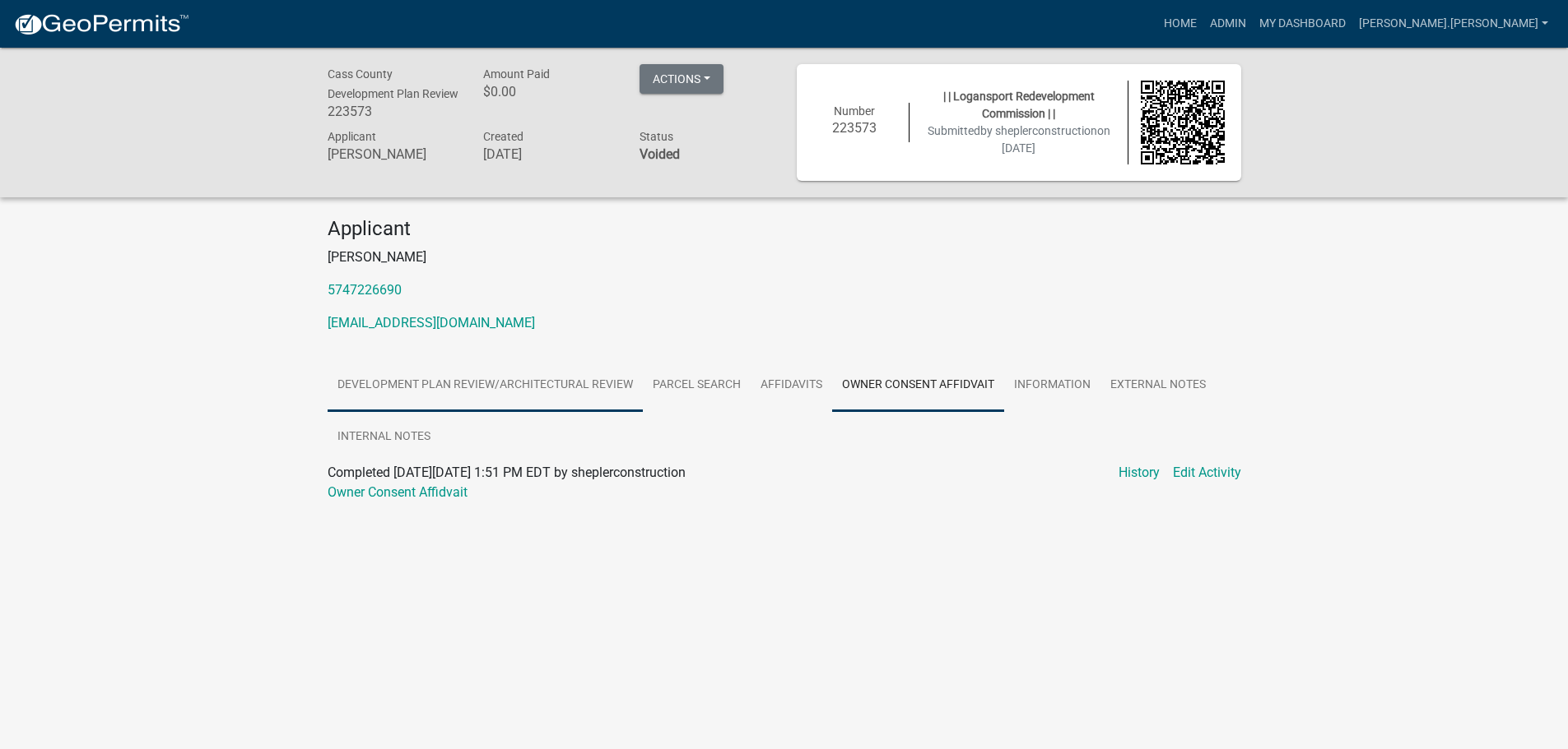
click at [522, 387] on link "Development Plan Review/Architectural Review" at bounding box center [485, 385] width 316 height 53
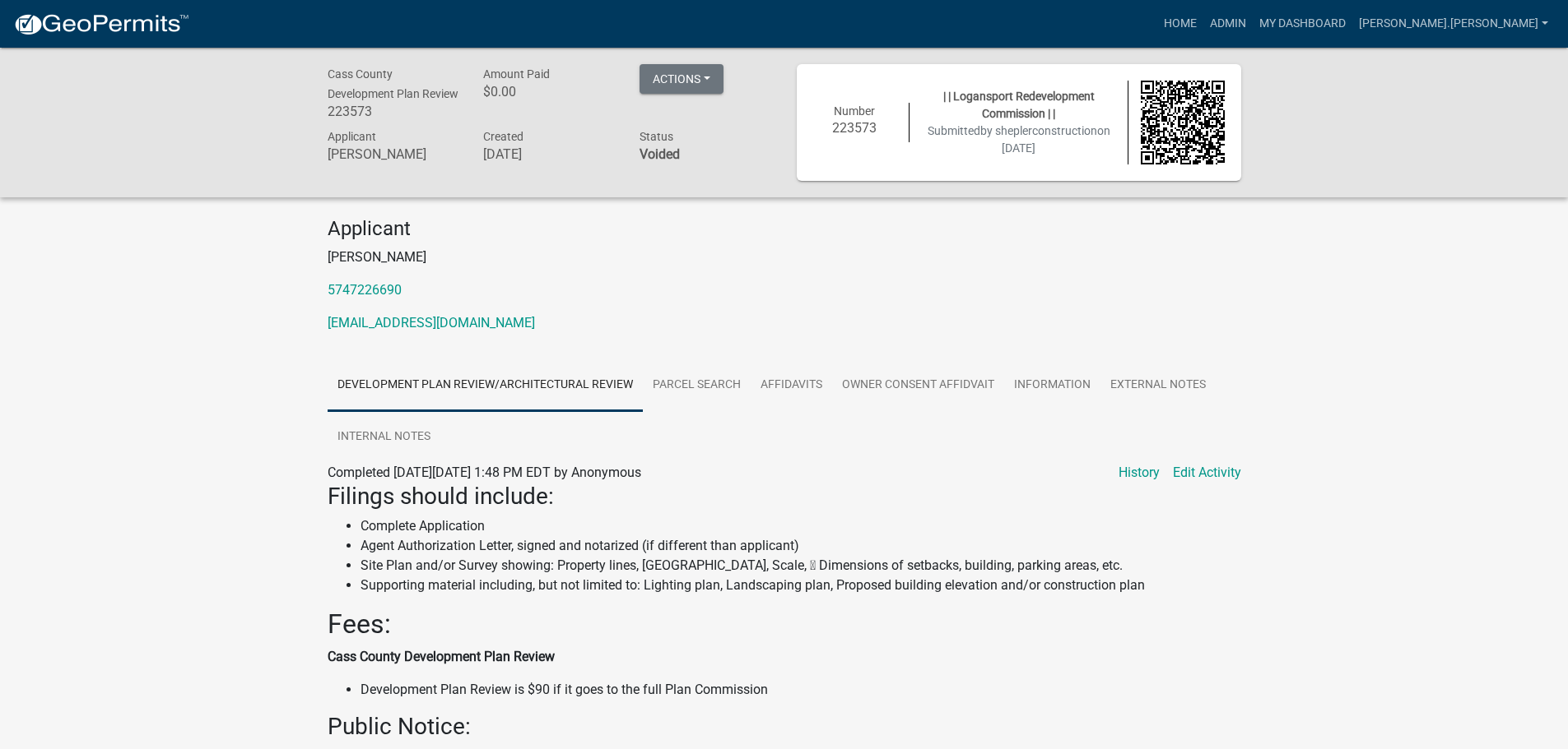
click at [328, 359] on link "Development Plan Review/Architectural Review" at bounding box center [485, 385] width 316 height 53
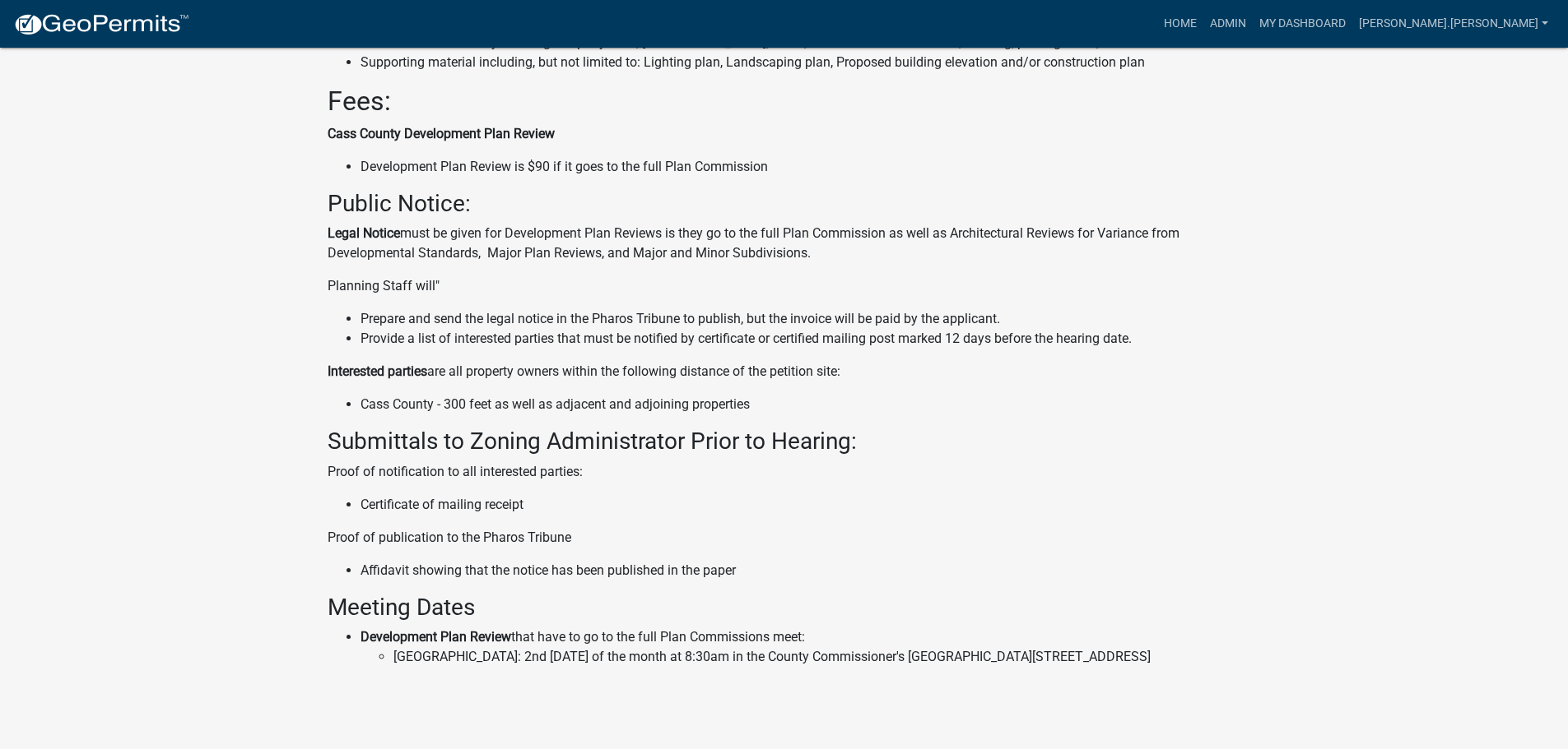
scroll to position [18, 0]
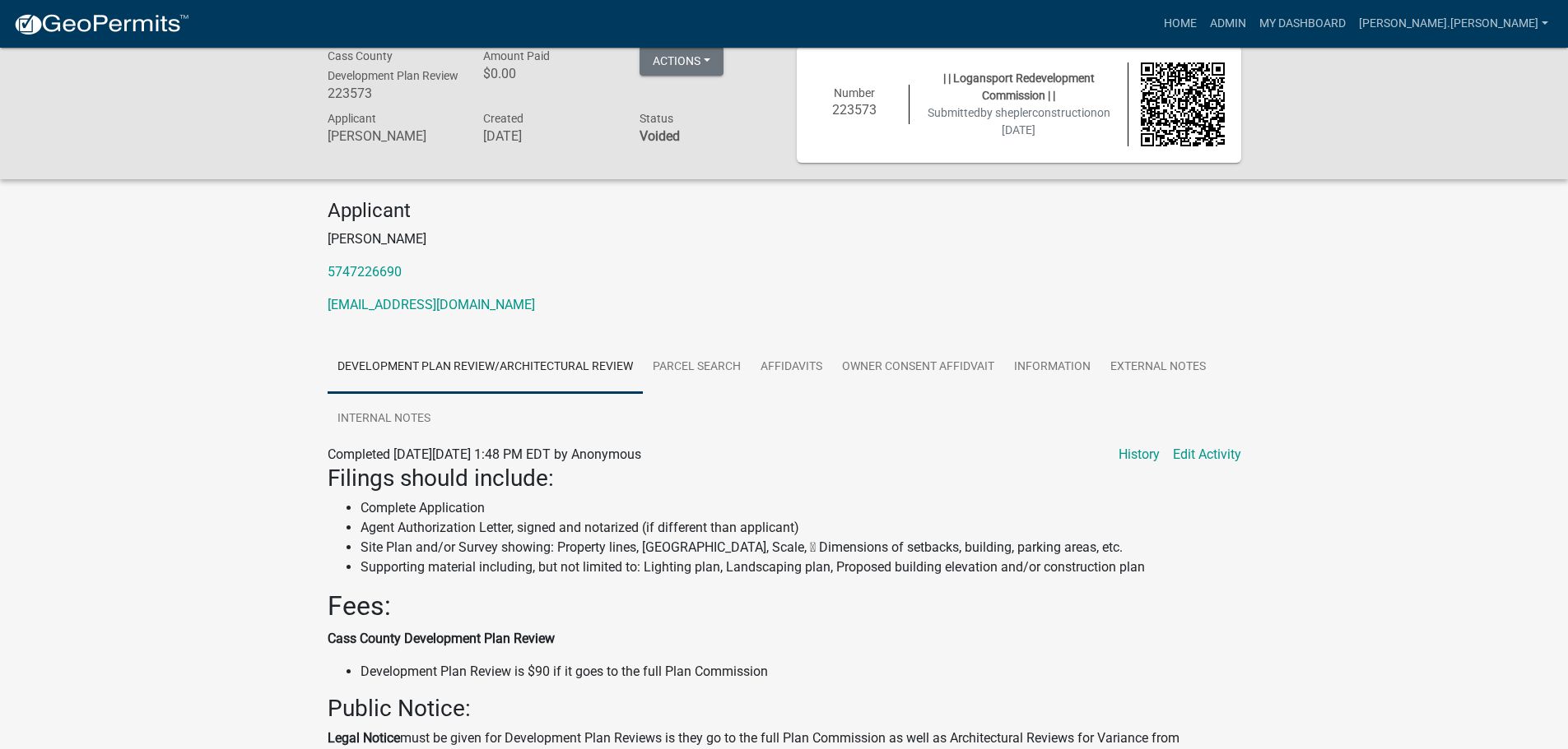
click at [328, 341] on link "Development Plan Review/Architectural Review" at bounding box center [485, 367] width 316 height 53
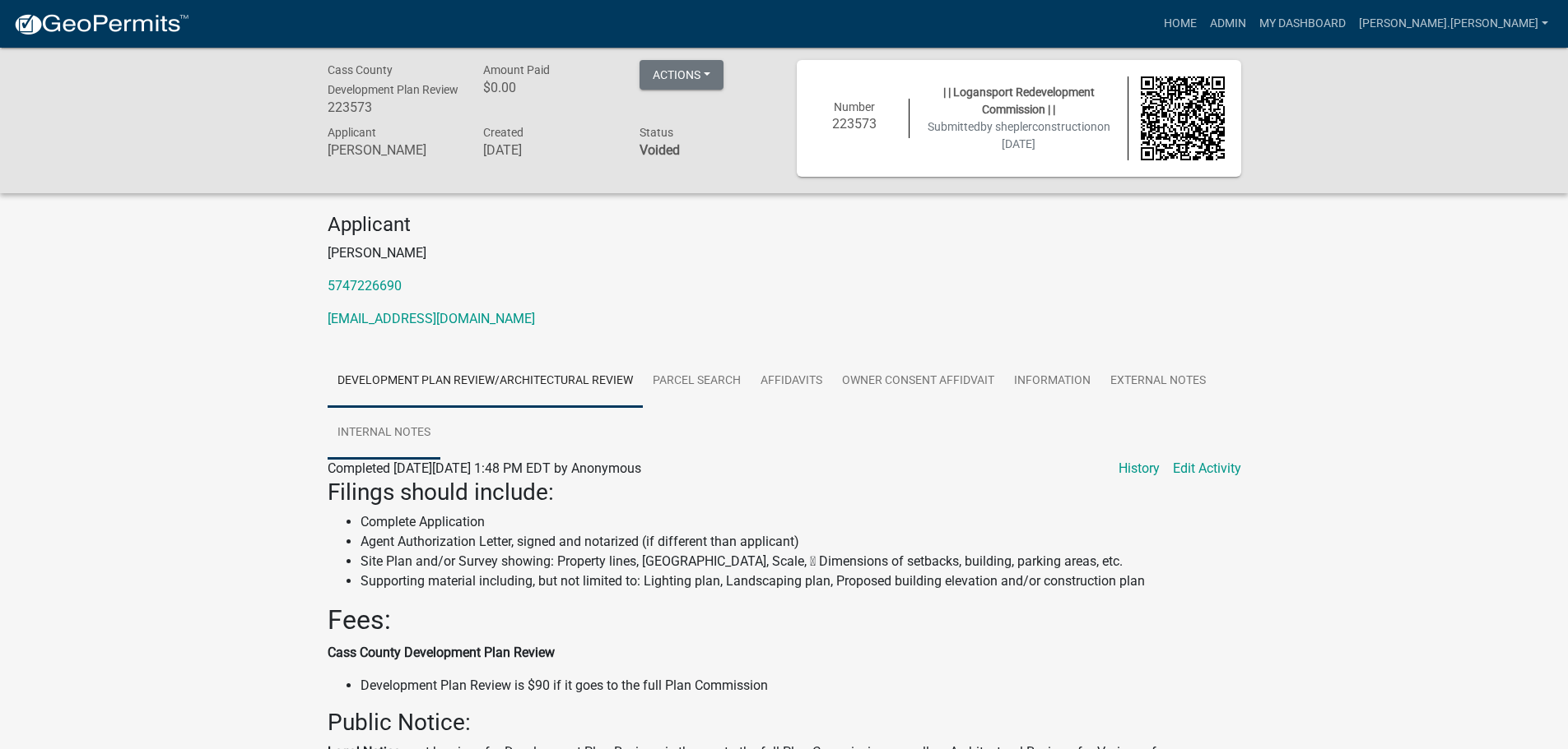
scroll to position [0, 0]
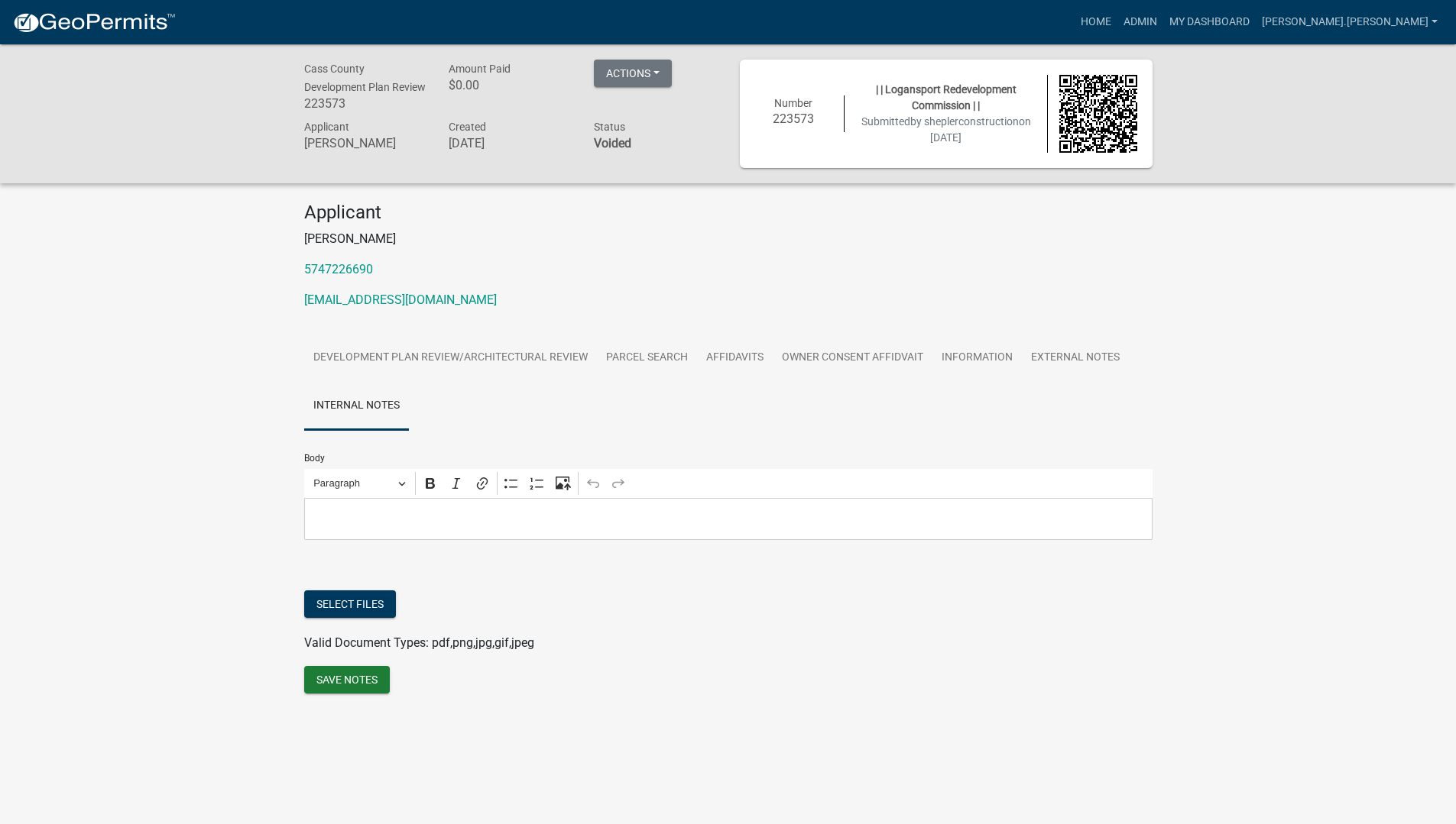
click at [1103, 277] on p "5747226690" at bounding box center [728, 270] width 848 height 18
